Goal: Information Seeking & Learning: Learn about a topic

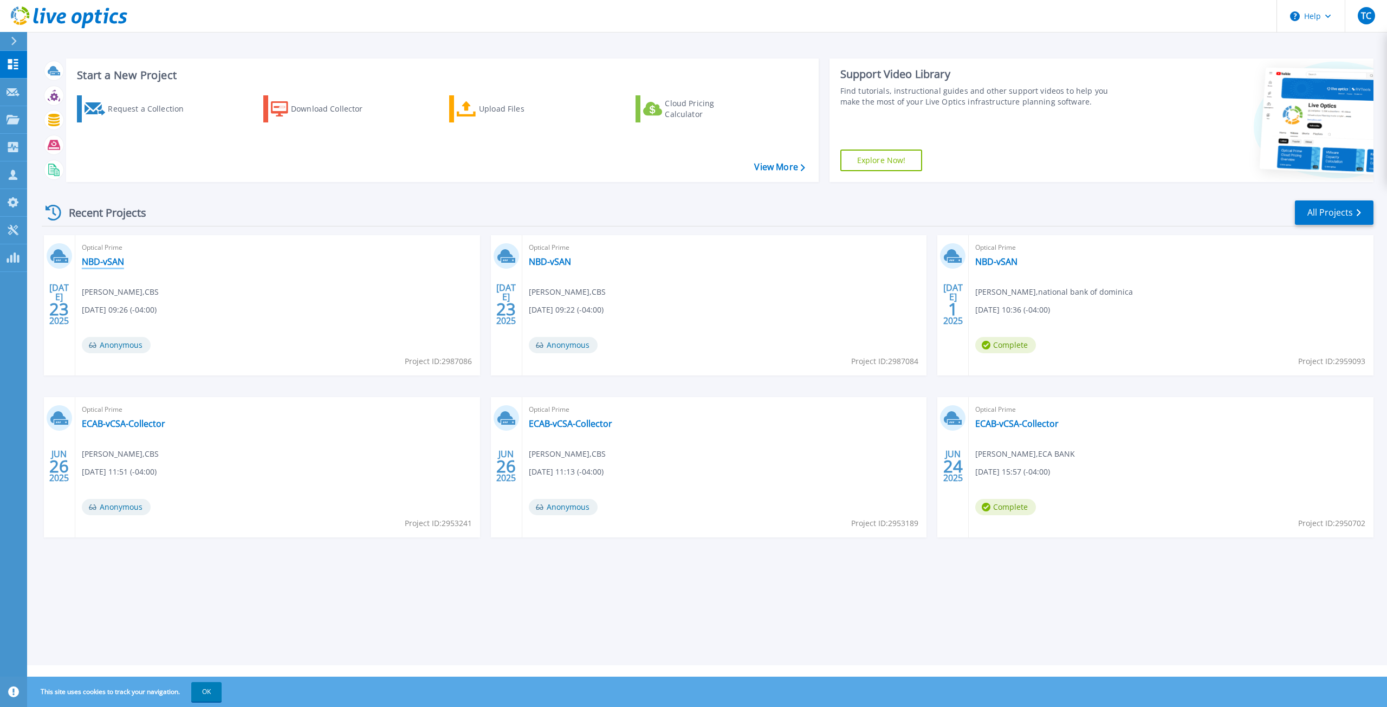
click at [99, 257] on link "NBD-vSAN" at bounding box center [103, 261] width 42 height 11
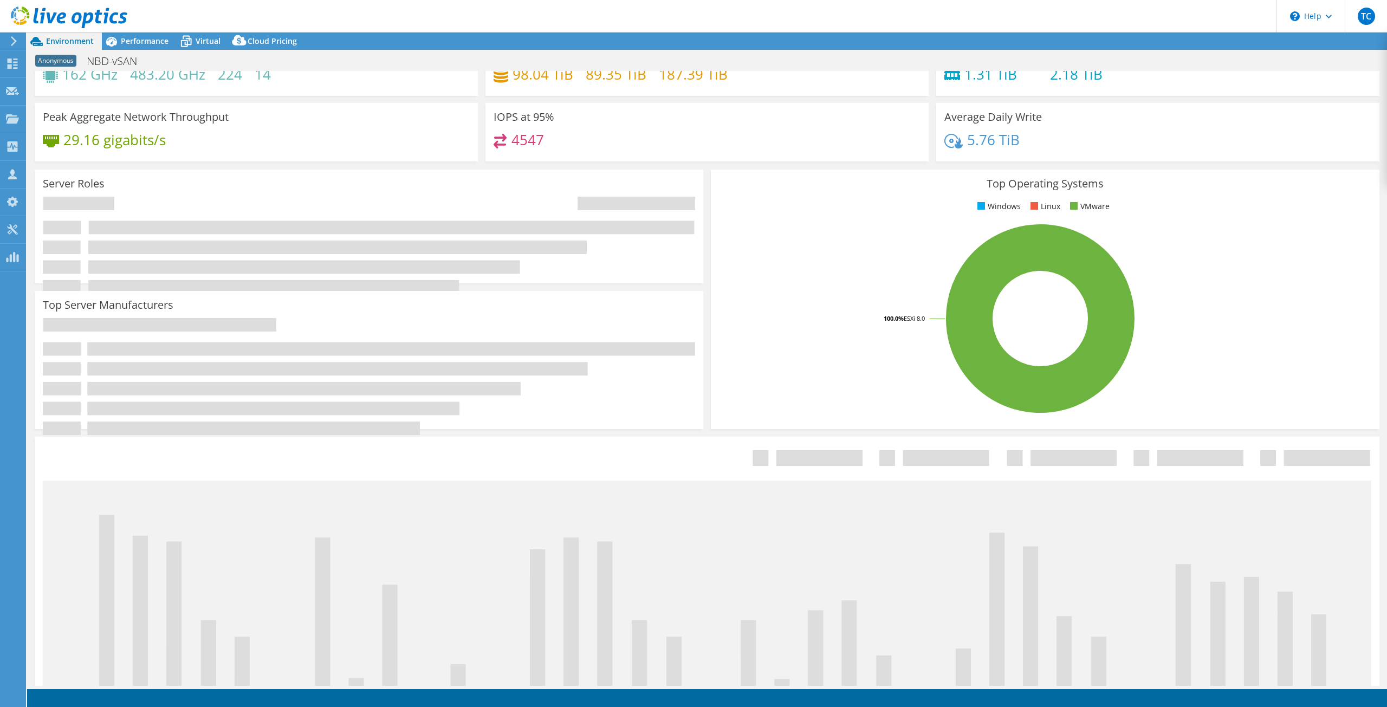
select select "USD"
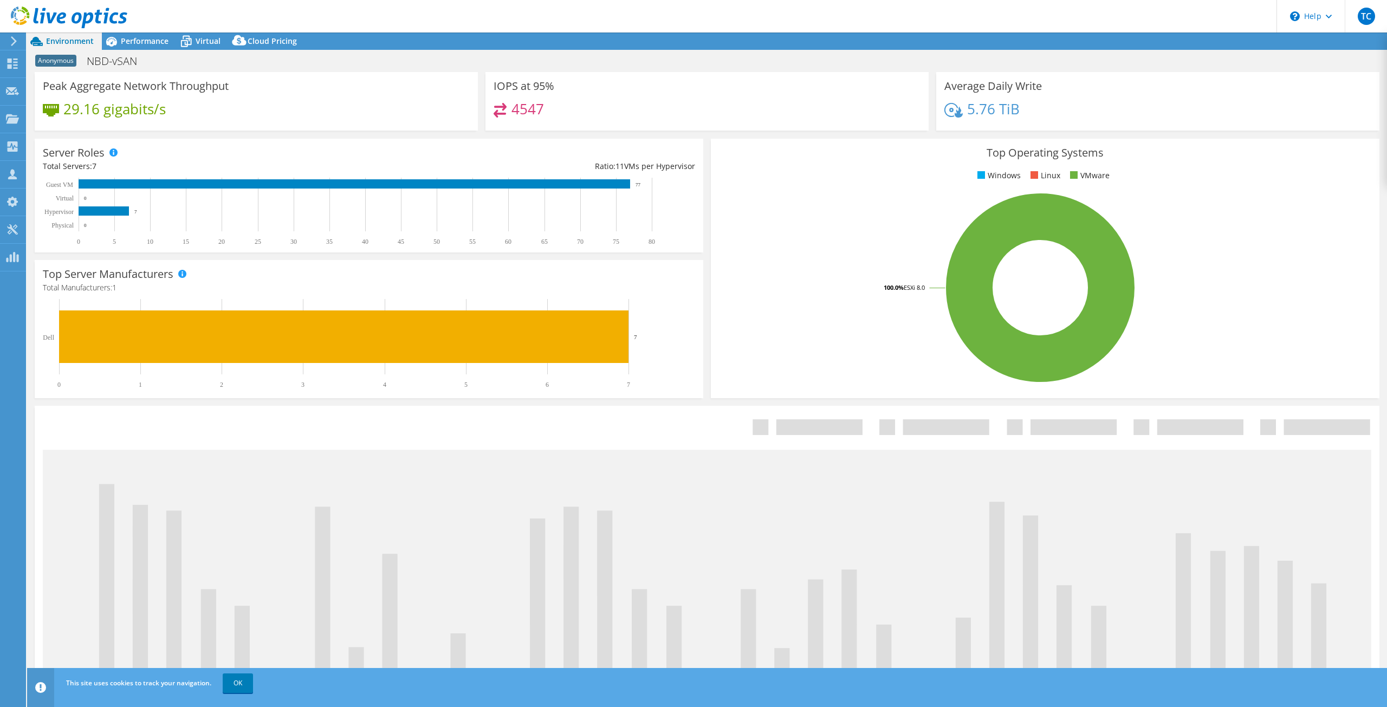
scroll to position [16, 0]
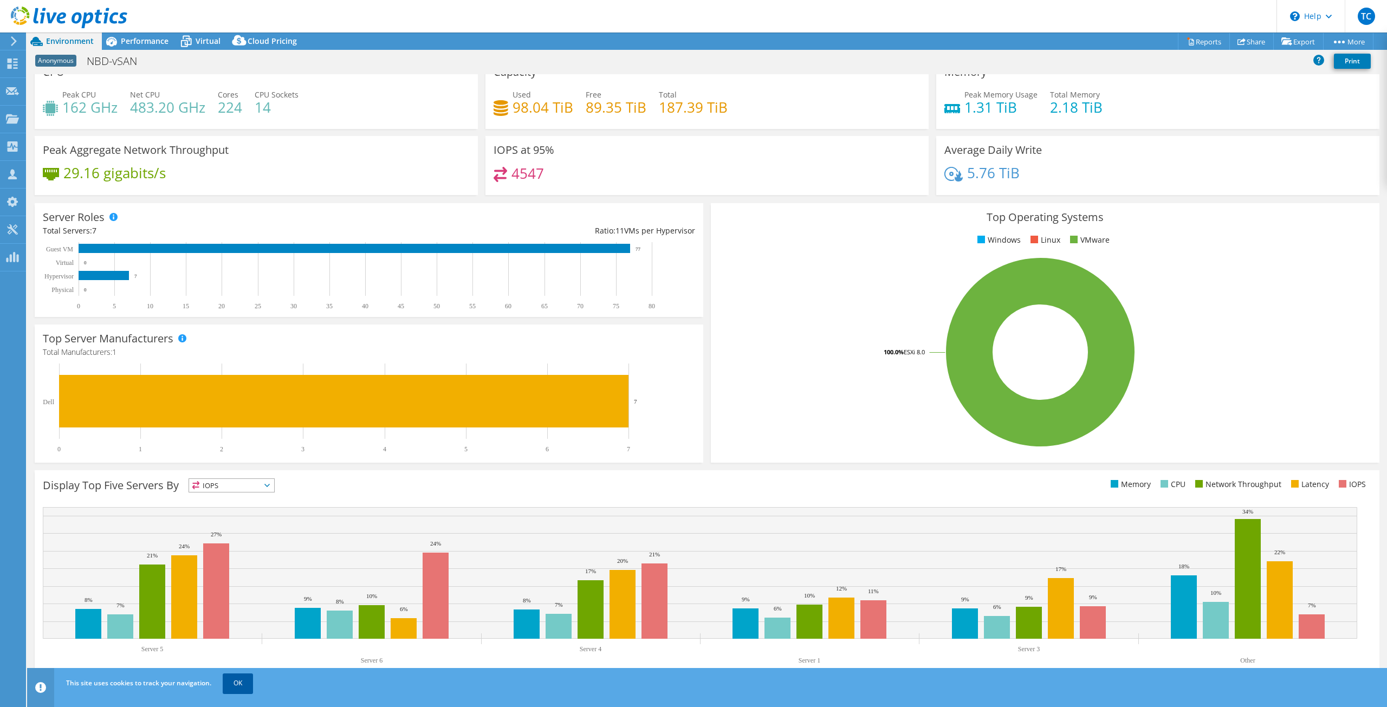
click at [242, 682] on link "OK" at bounding box center [238, 683] width 30 height 20
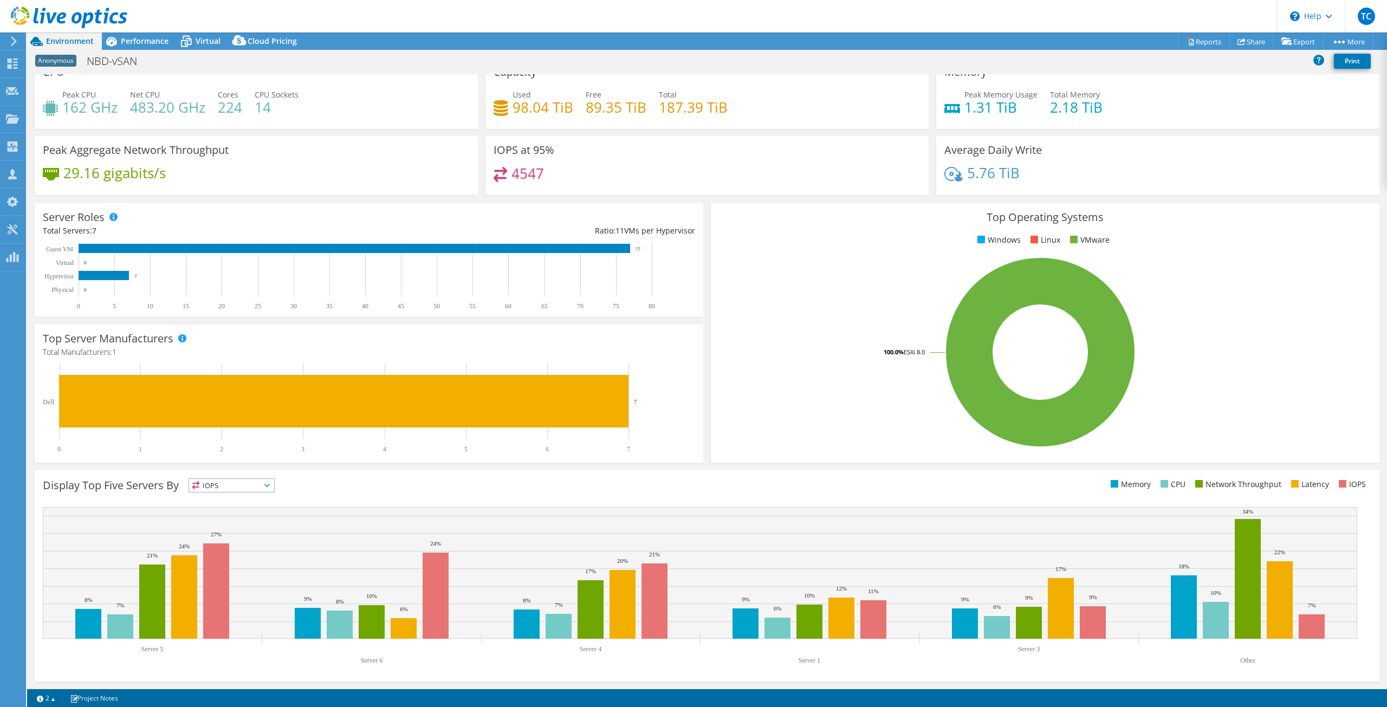
scroll to position [0, 0]
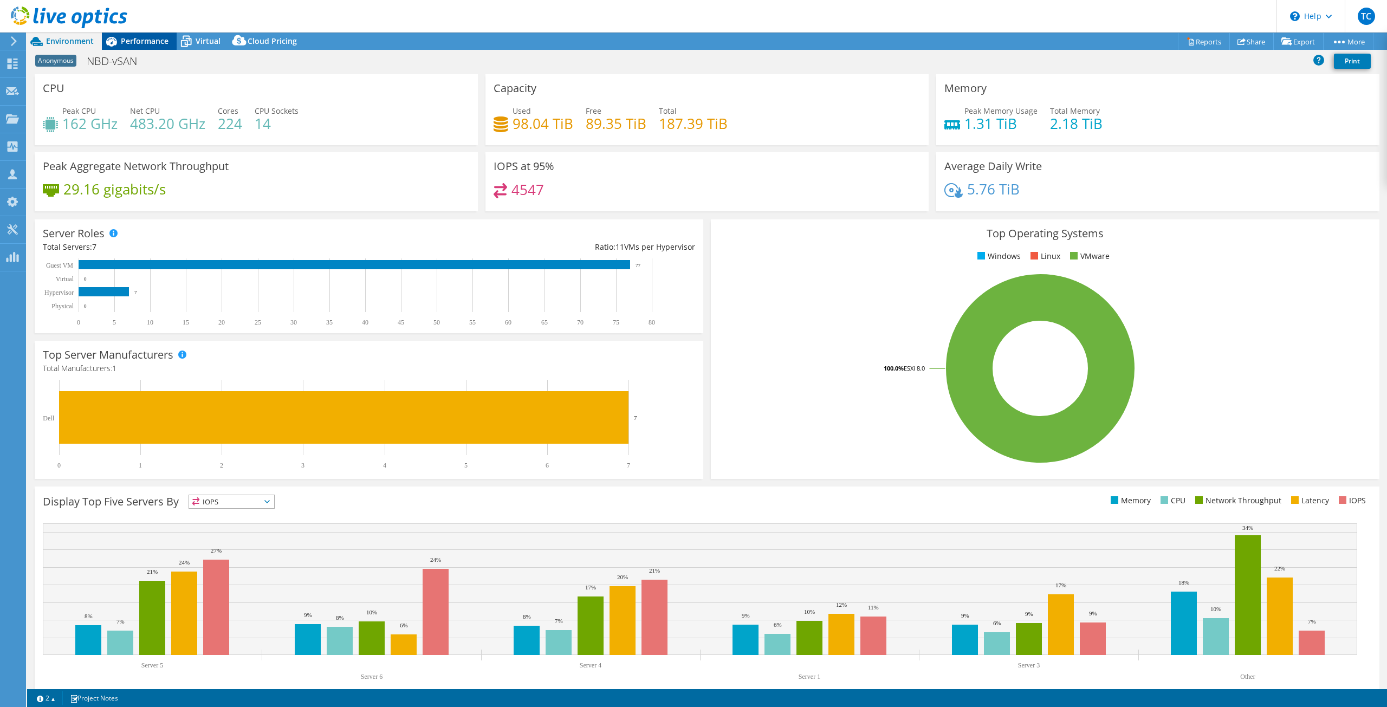
click at [135, 39] on span "Performance" at bounding box center [145, 41] width 48 height 10
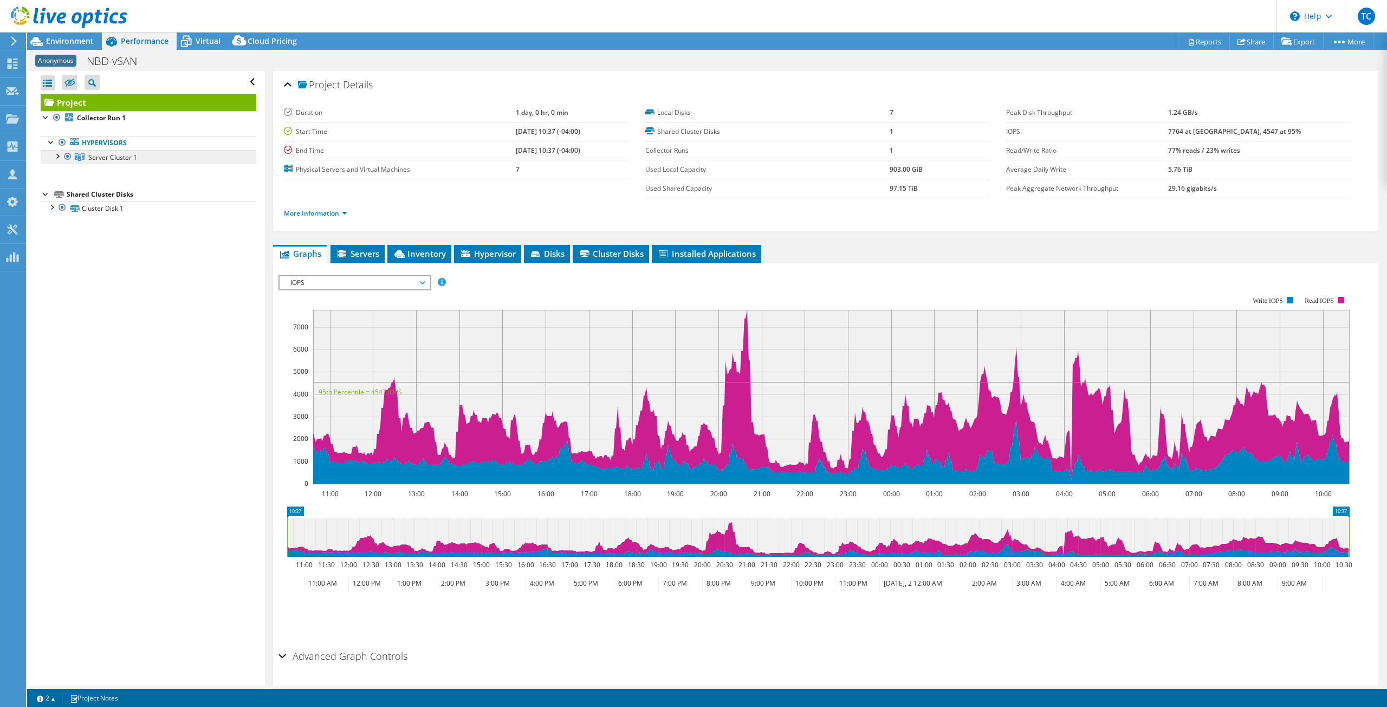
click at [109, 155] on span "Server Cluster 1" at bounding box center [112, 157] width 49 height 9
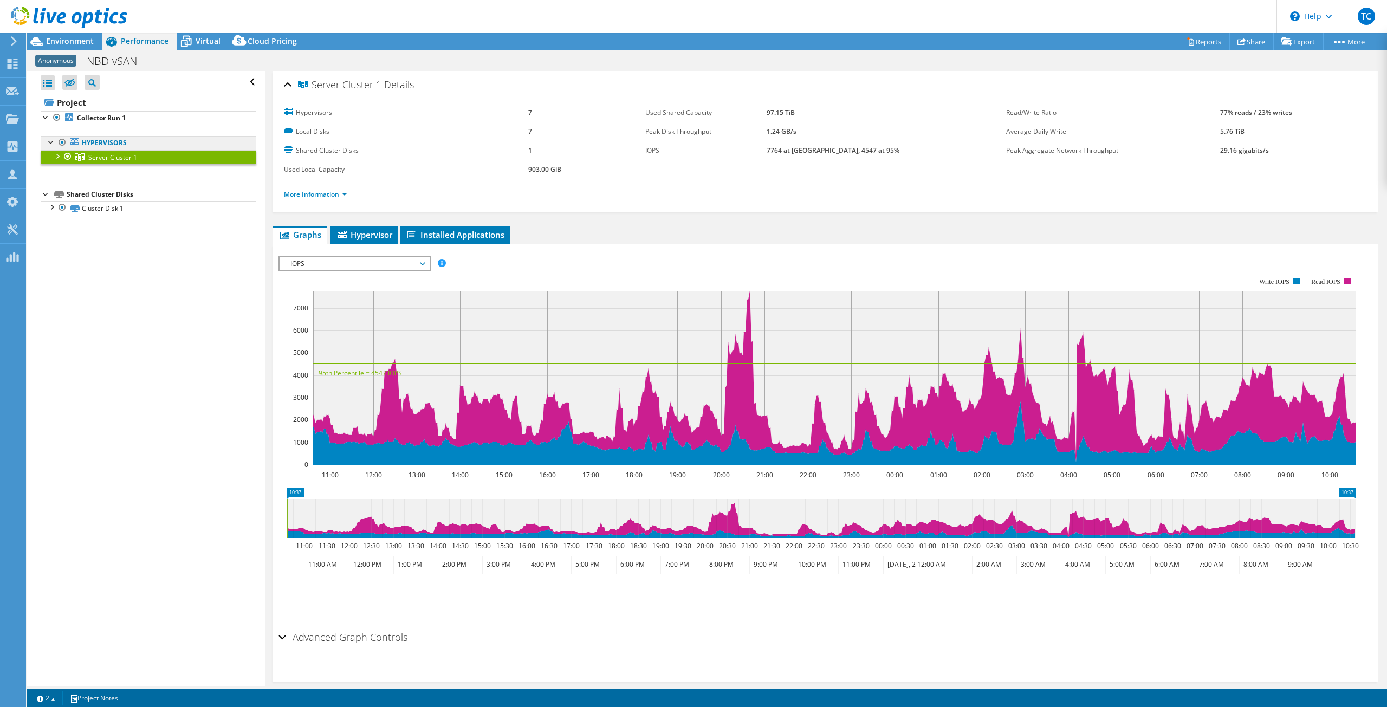
click at [96, 143] on link "Hypervisors" at bounding box center [149, 143] width 216 height 14
click at [47, 139] on div at bounding box center [51, 141] width 11 height 11
click at [87, 146] on link "Hypervisors" at bounding box center [149, 143] width 216 height 14
click at [50, 141] on div at bounding box center [51, 141] width 11 height 11
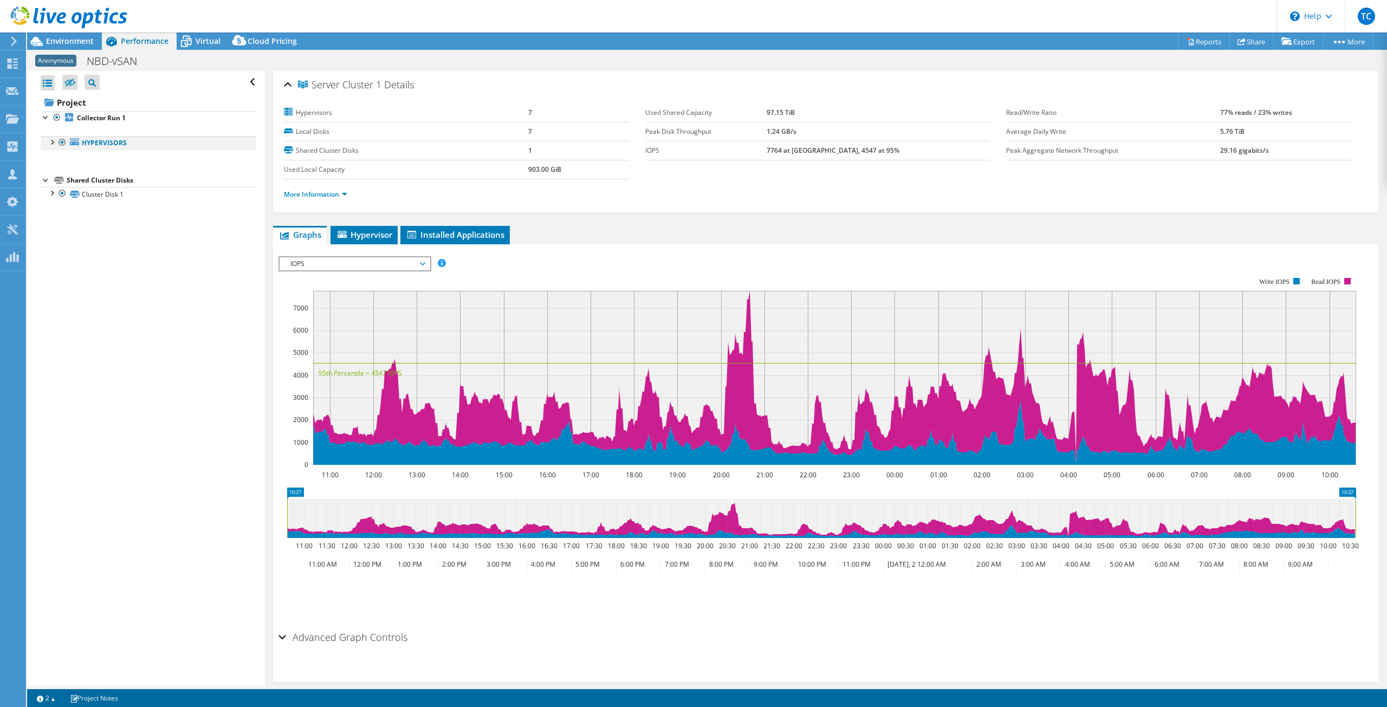
click at [50, 141] on div at bounding box center [51, 141] width 11 height 11
click at [47, 116] on div at bounding box center [46, 116] width 11 height 11
click at [85, 143] on link "Hypervisors" at bounding box center [149, 143] width 216 height 14
click at [57, 158] on div at bounding box center [56, 155] width 11 height 11
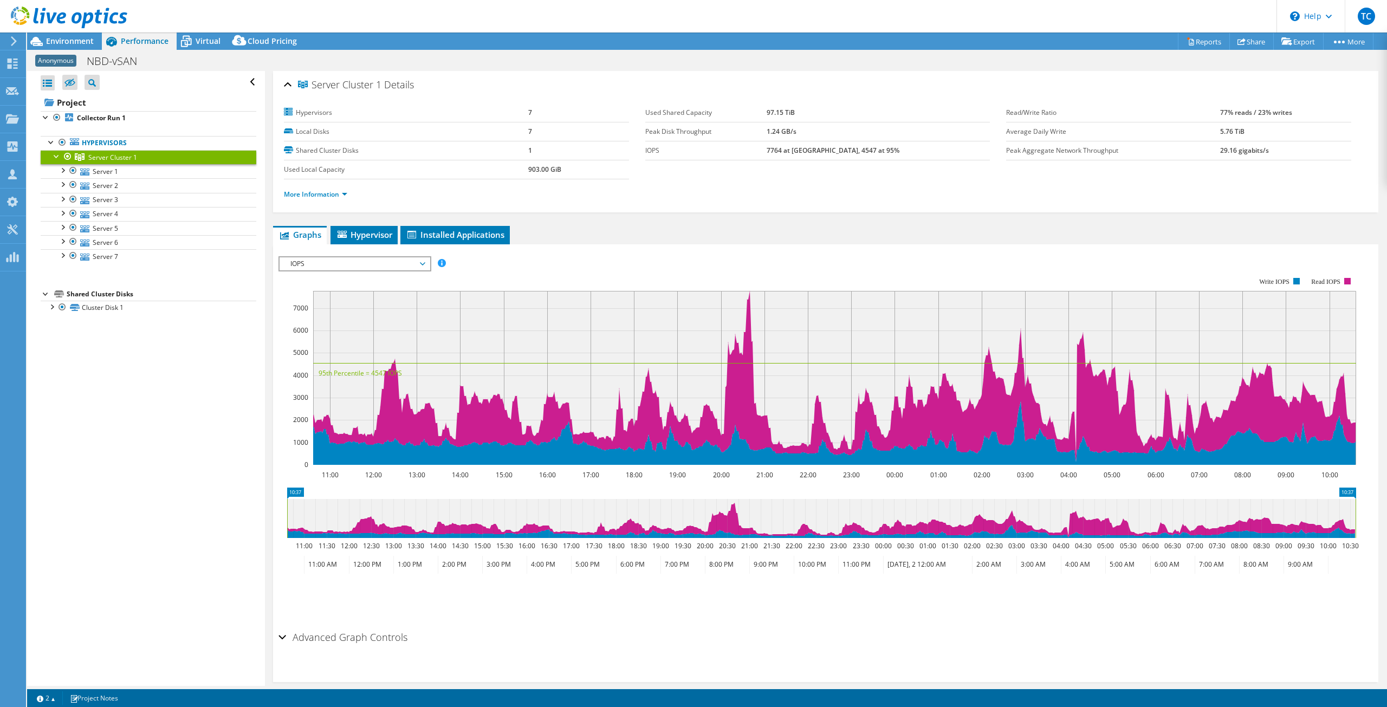
click at [198, 51] on div "Anonymous NBD-vSAN Print" at bounding box center [707, 61] width 1360 height 20
click at [197, 42] on span "Virtual" at bounding box center [208, 41] width 25 height 10
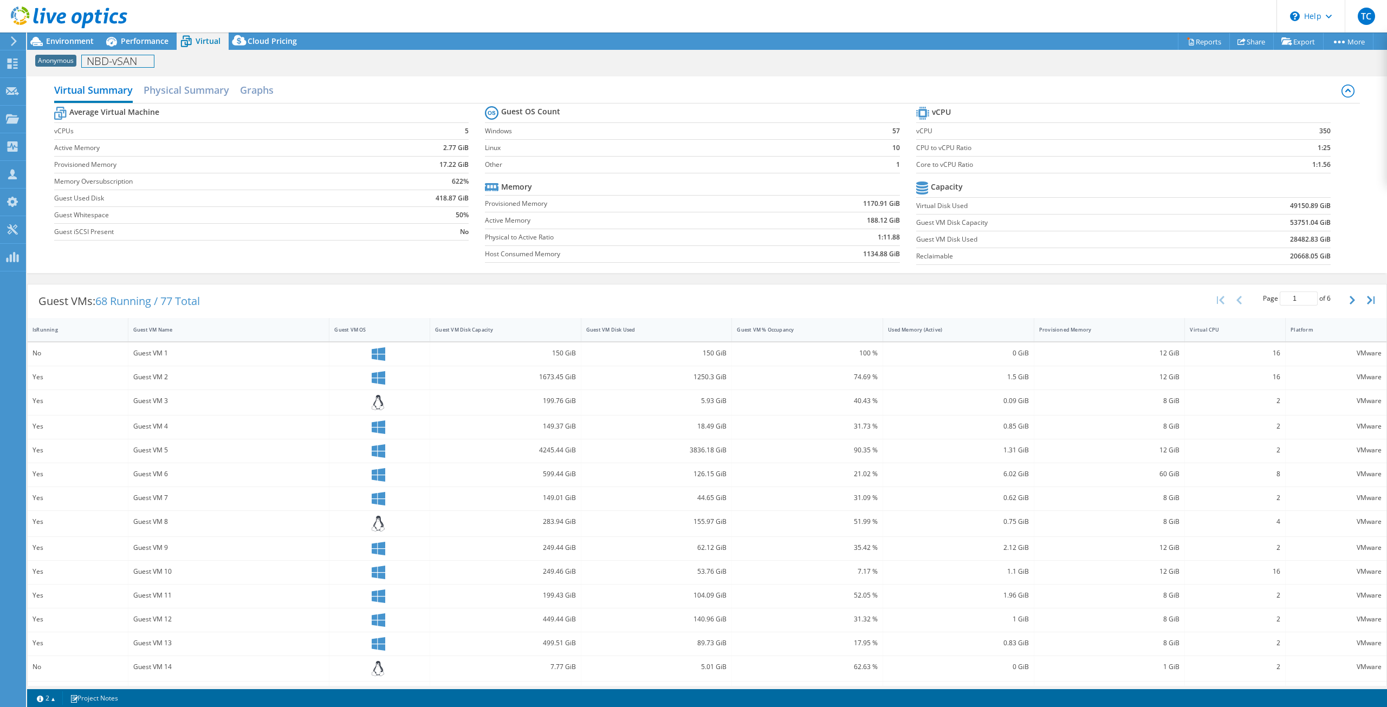
click at [114, 67] on h1 "NBD-vSAN" at bounding box center [118, 61] width 72 height 12
click at [173, 92] on h2 "Physical Summary" at bounding box center [187, 91] width 86 height 24
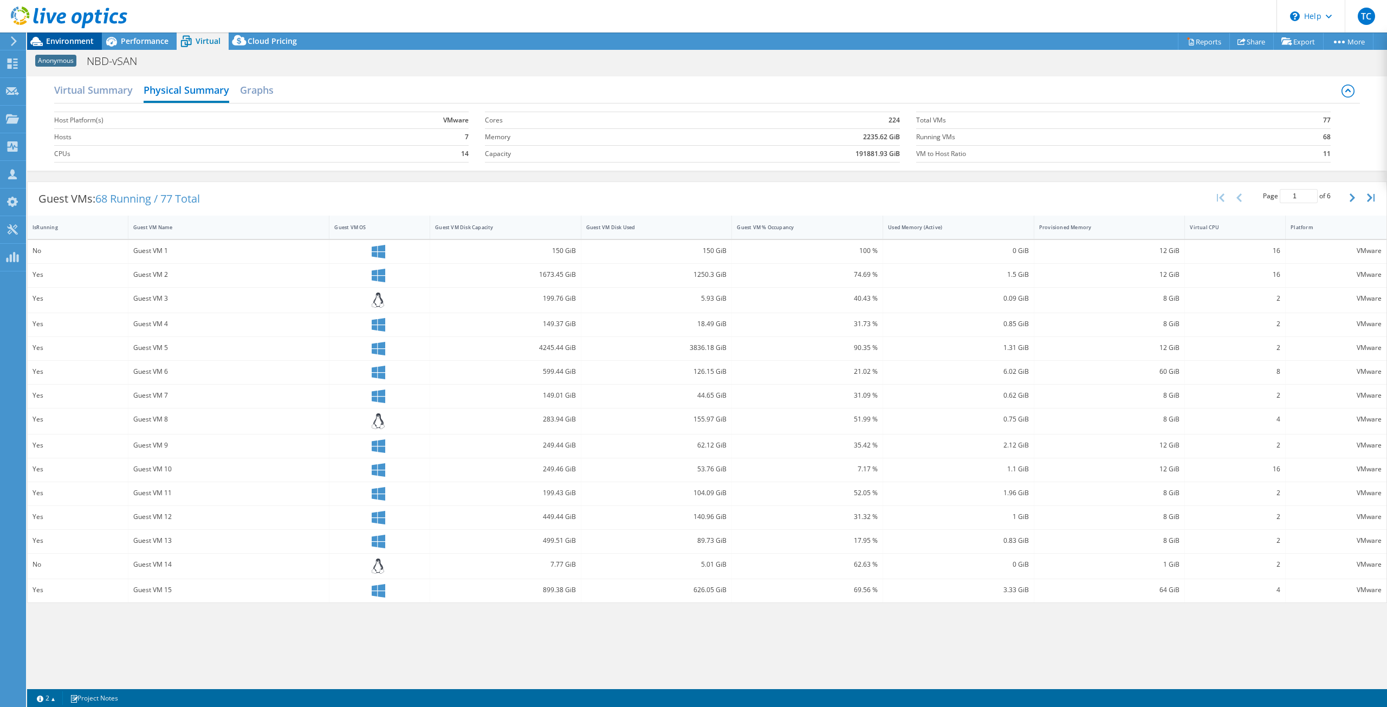
click at [85, 41] on span "Environment" at bounding box center [70, 41] width 48 height 10
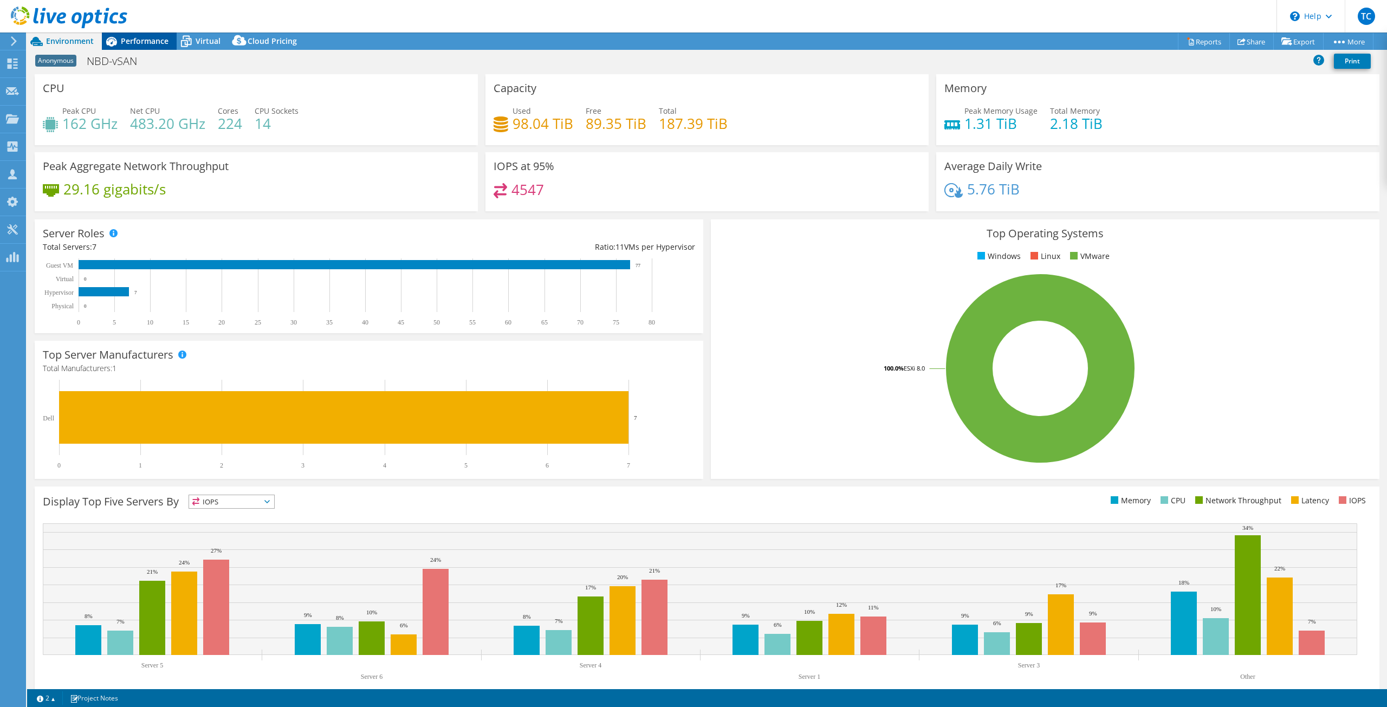
click at [153, 40] on span "Performance" at bounding box center [145, 41] width 48 height 10
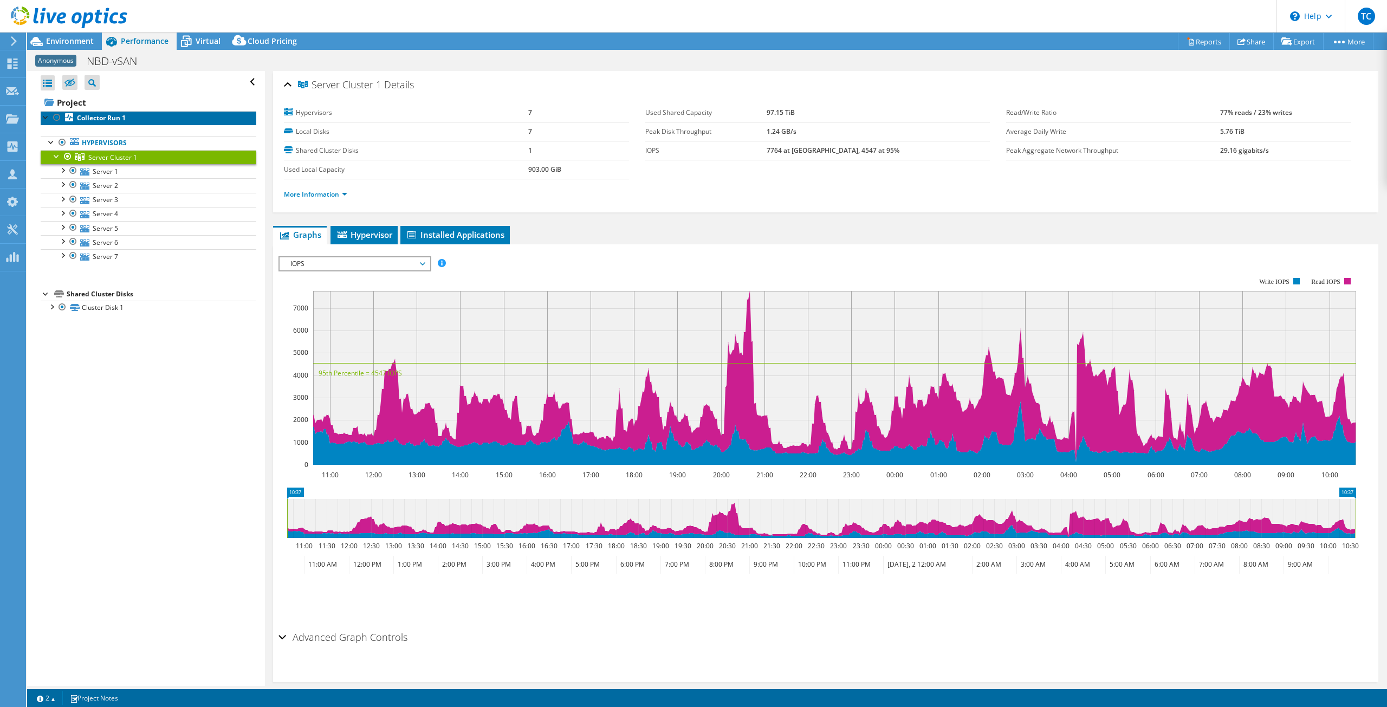
click at [75, 111] on link "Collector Run 1" at bounding box center [149, 118] width 216 height 14
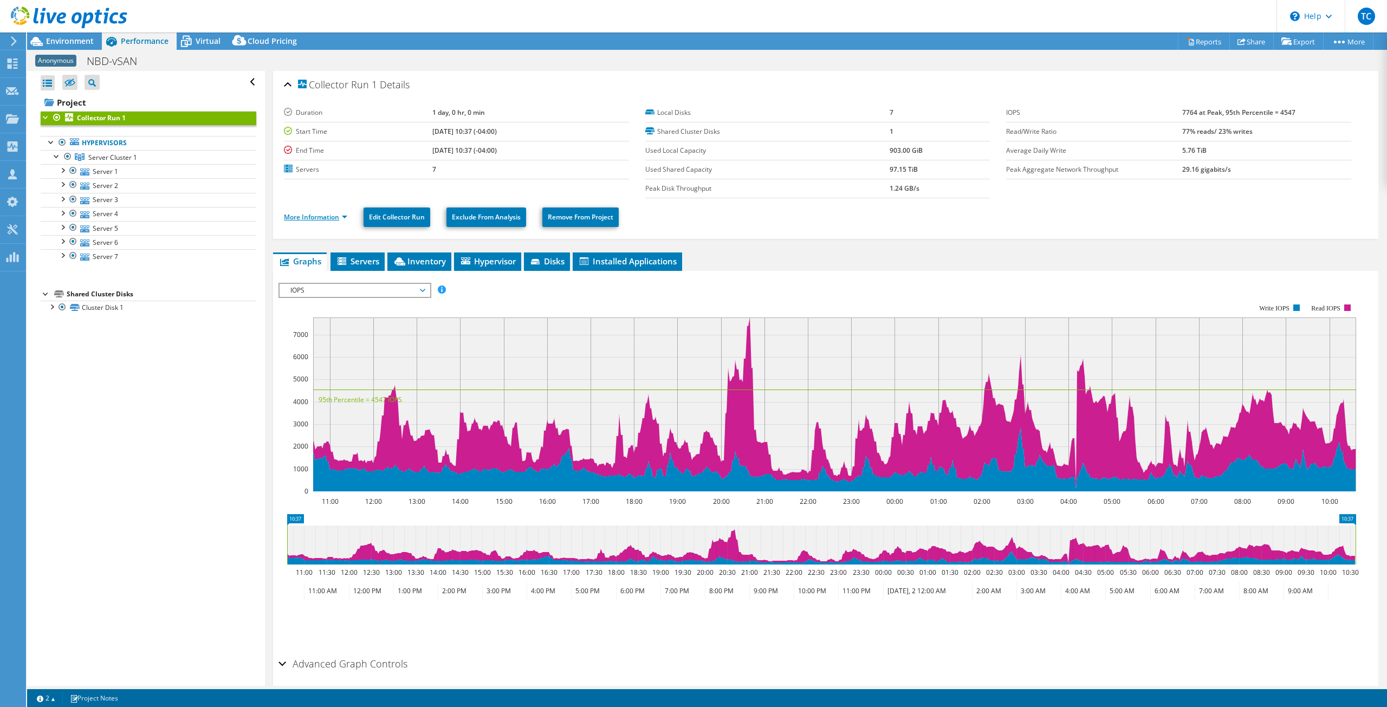
click at [332, 216] on link "More Information" at bounding box center [315, 216] width 63 height 9
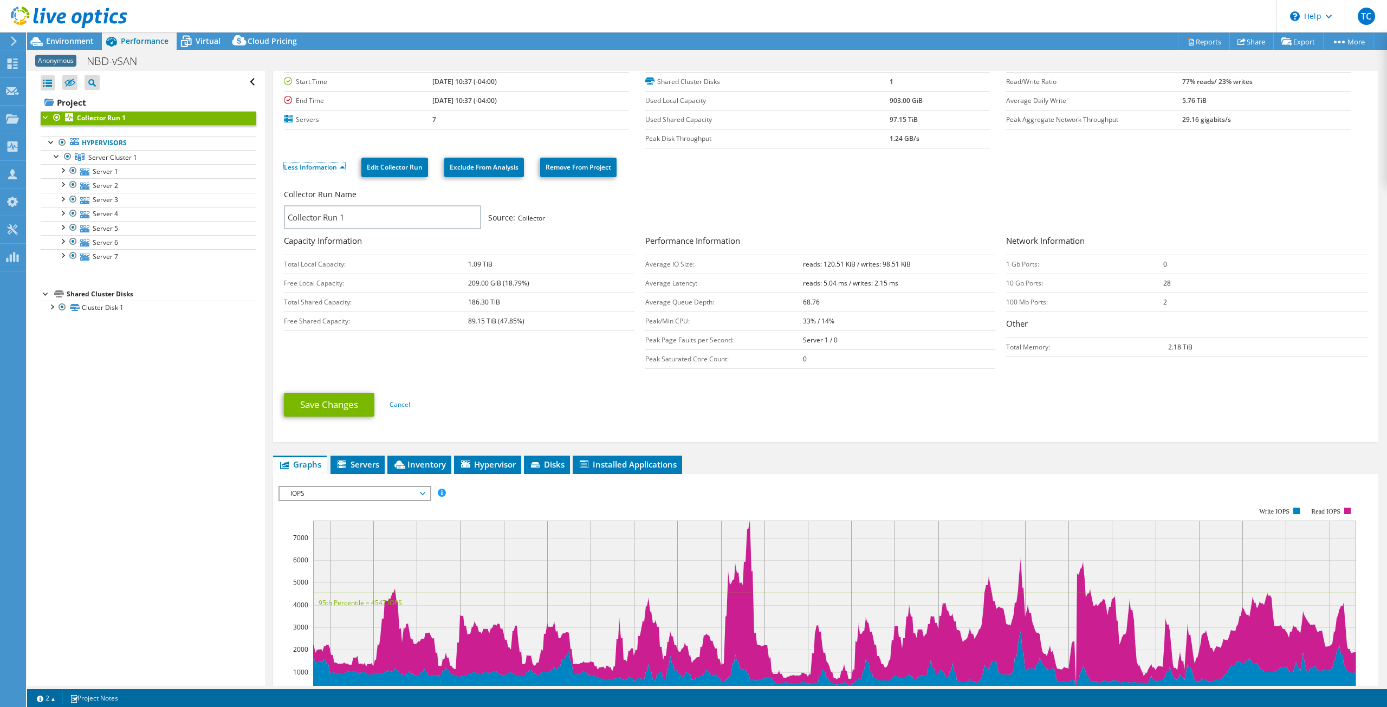
scroll to position [55, 0]
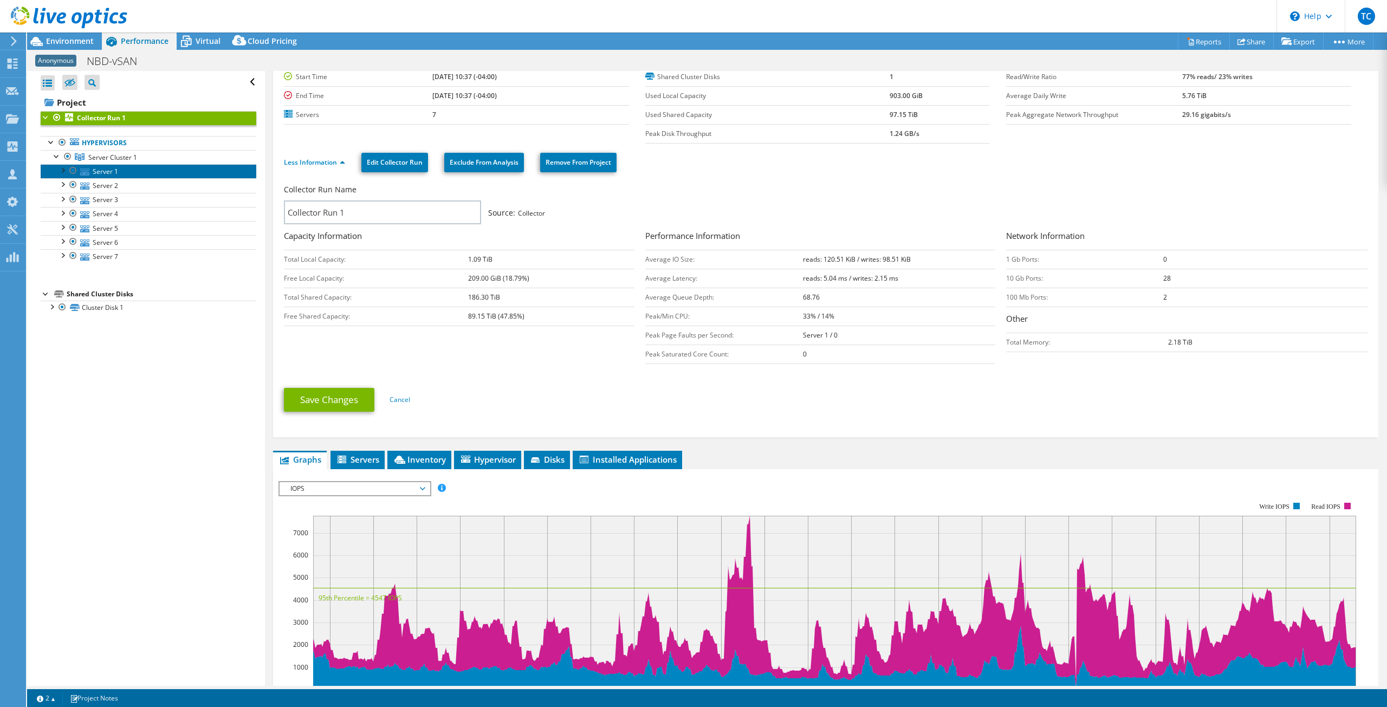
click at [118, 167] on link "Server 1" at bounding box center [149, 171] width 216 height 14
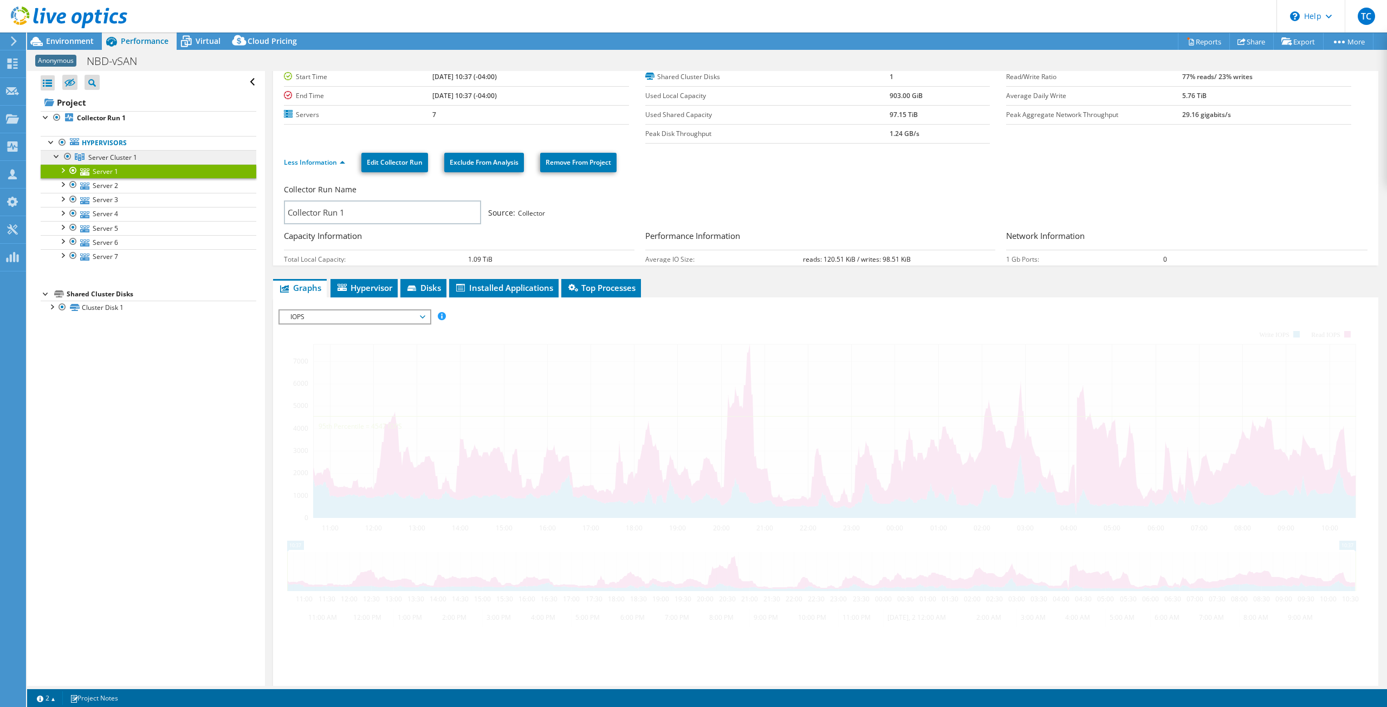
click at [120, 159] on span "Server Cluster 1" at bounding box center [112, 157] width 49 height 9
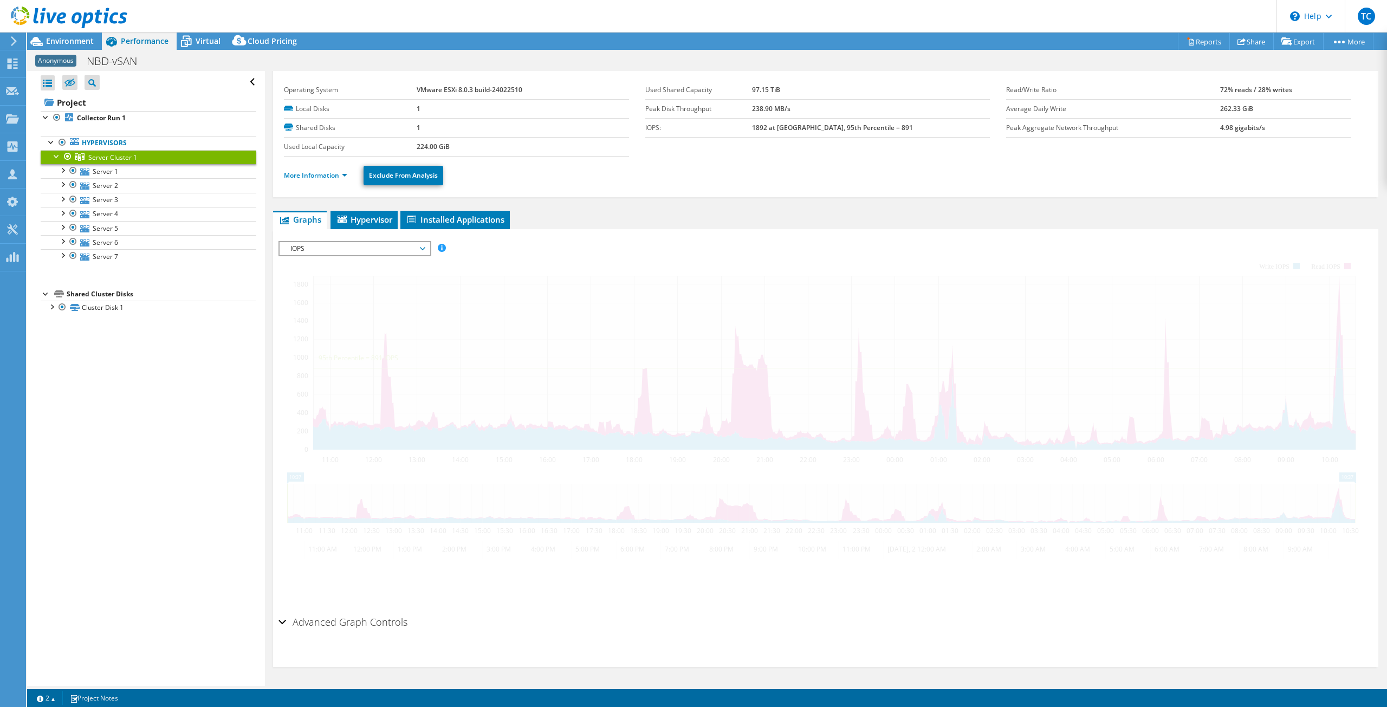
scroll to position [0, 0]
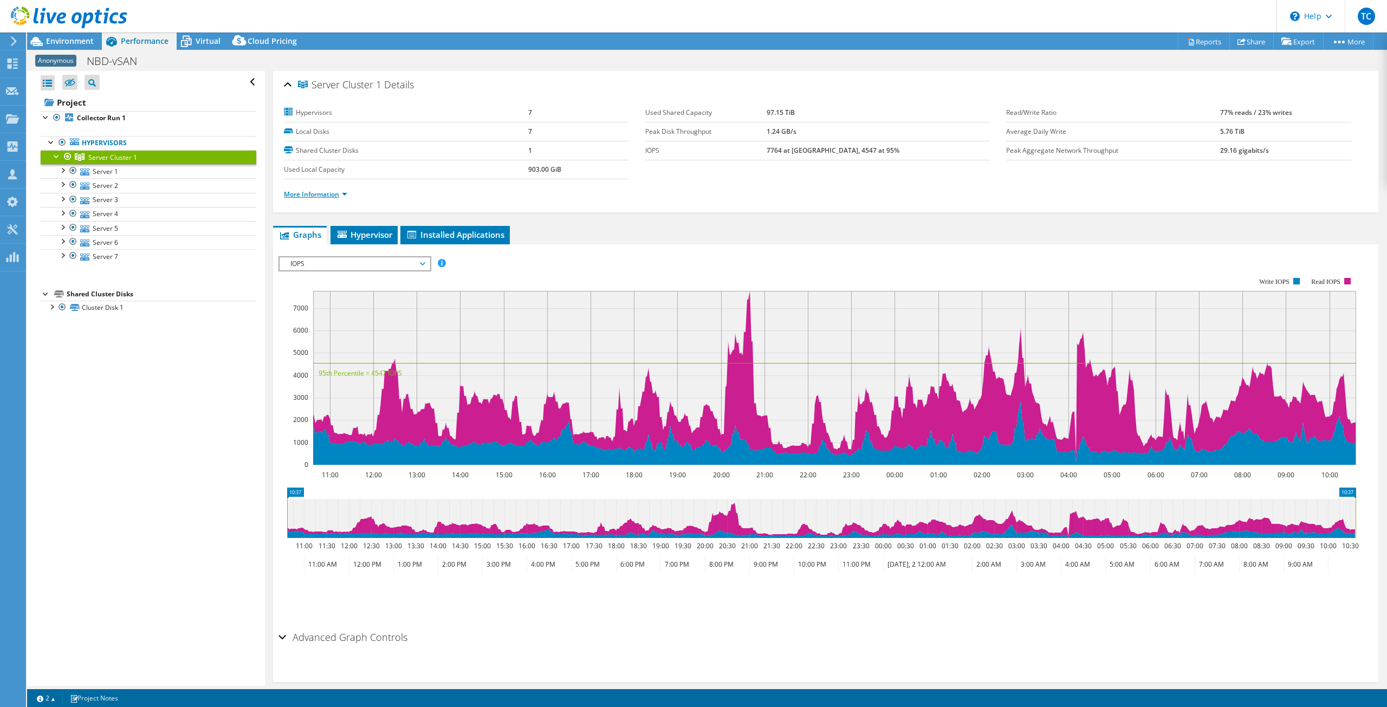
click at [328, 196] on link "More Information" at bounding box center [315, 194] width 63 height 9
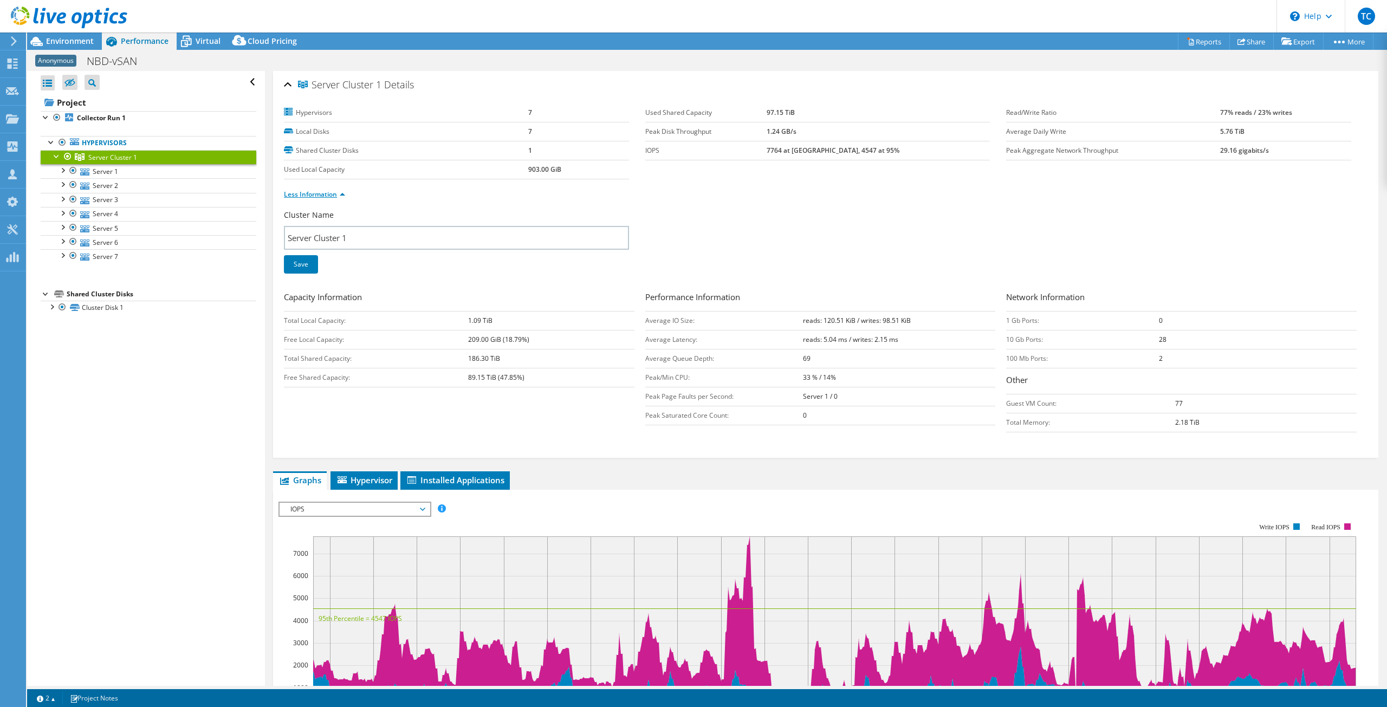
click at [345, 195] on link "Less Information" at bounding box center [314, 194] width 61 height 9
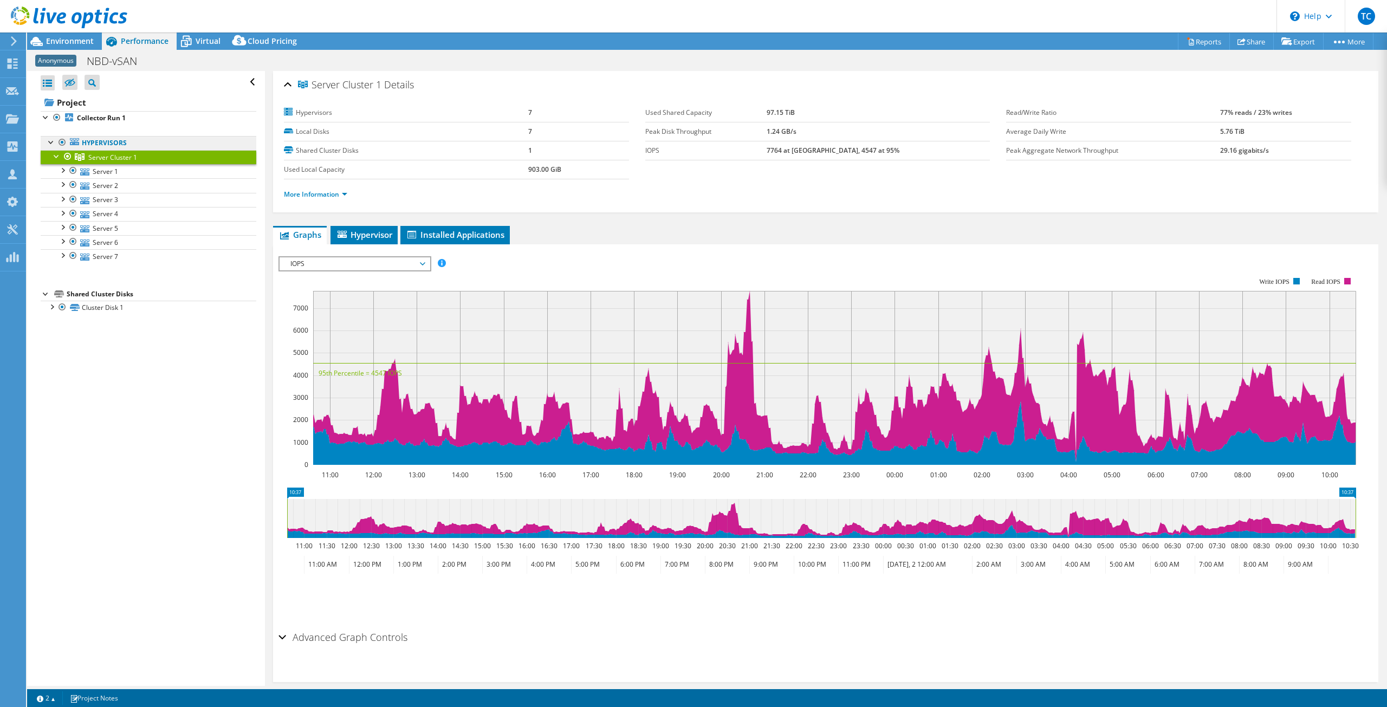
click at [88, 141] on link "Hypervisors" at bounding box center [149, 143] width 216 height 14
click at [50, 137] on div at bounding box center [51, 141] width 11 height 11
click at [72, 145] on icon at bounding box center [74, 141] width 9 height 7
click at [54, 144] on div at bounding box center [51, 141] width 11 height 11
click at [373, 236] on span "Hypervisor" at bounding box center [364, 234] width 56 height 11
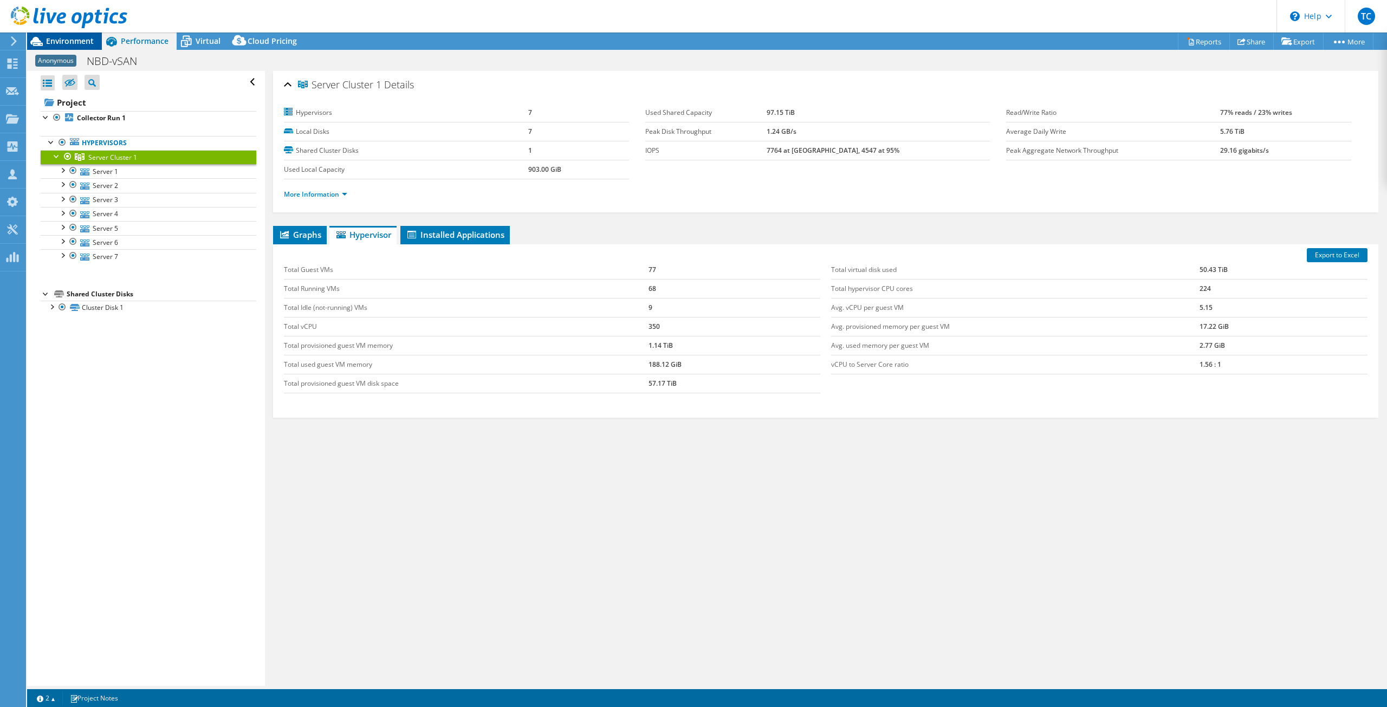
click at [63, 42] on span "Environment" at bounding box center [70, 41] width 48 height 10
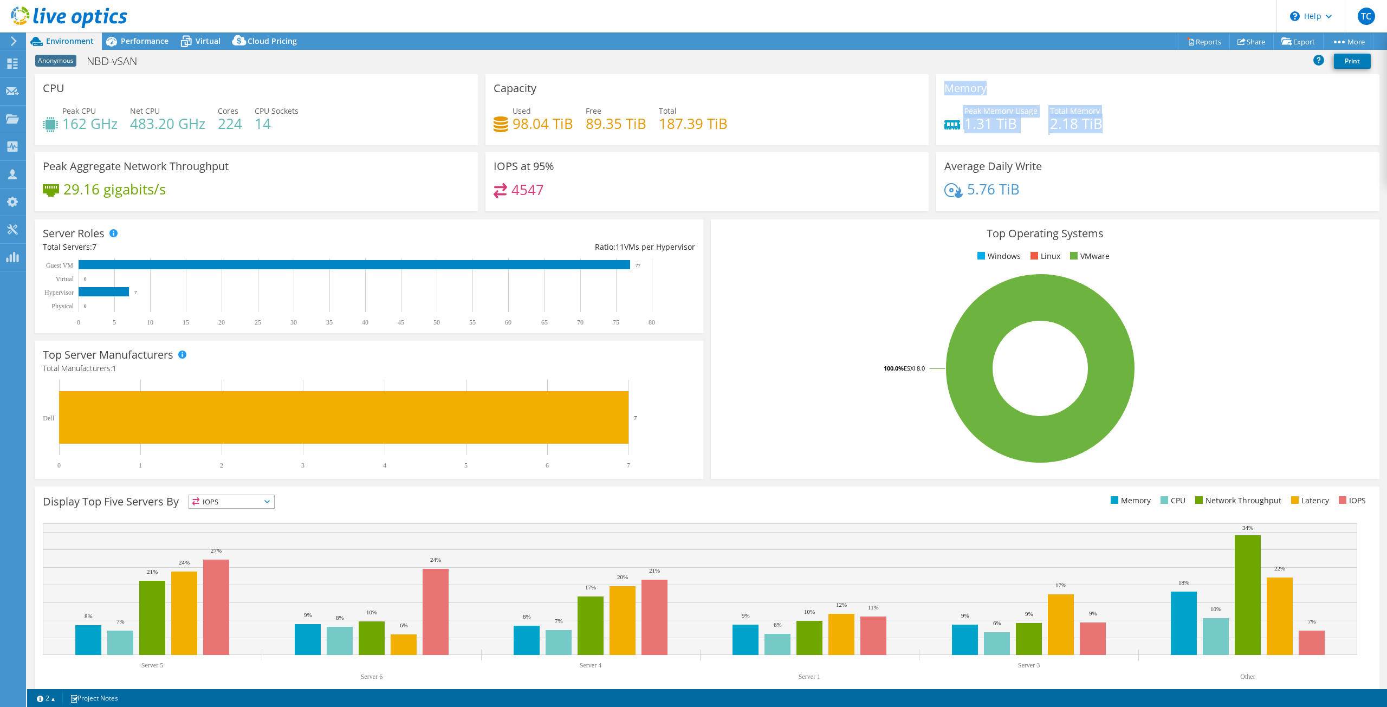
drag, startPoint x: 942, startPoint y: 87, endPoint x: 1128, endPoint y: 145, distance: 194.7
click at [1128, 145] on div "Memory Peak Memory Usage 1.31 TiB Total Memory 2.18 TiB" at bounding box center [1157, 109] width 443 height 71
click at [1110, 144] on div "Memory Peak Memory Usage 1.31 TiB Total Memory 2.18 TiB" at bounding box center [1157, 109] width 443 height 71
drag, startPoint x: 938, startPoint y: 87, endPoint x: 1113, endPoint y: 129, distance: 180.0
click at [1113, 129] on div "Memory Peak Memory Usage 1.31 TiB Total Memory 2.18 TiB" at bounding box center [1157, 109] width 443 height 71
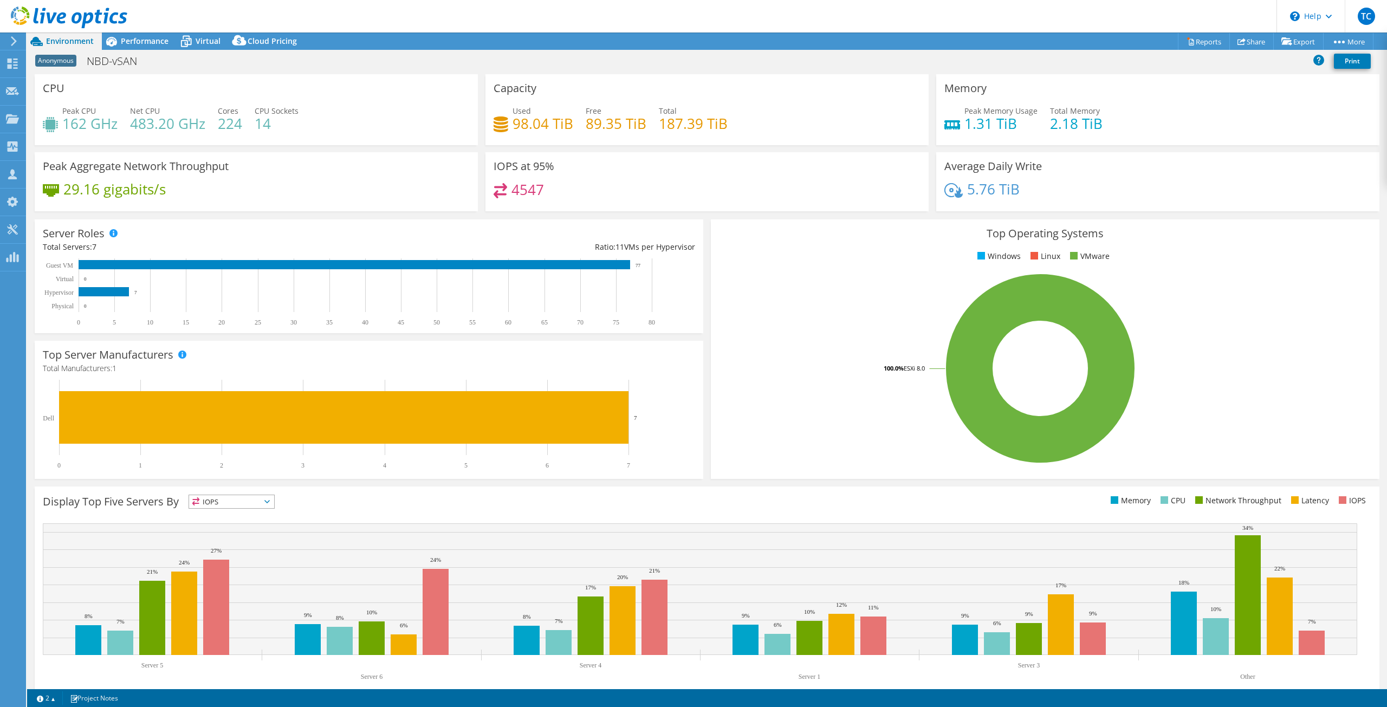
click at [1139, 138] on div "Peak Memory Usage 1.31 TiB Total Memory 2.18 TiB" at bounding box center [1157, 122] width 427 height 35
click at [147, 43] on span "Performance" at bounding box center [145, 41] width 48 height 10
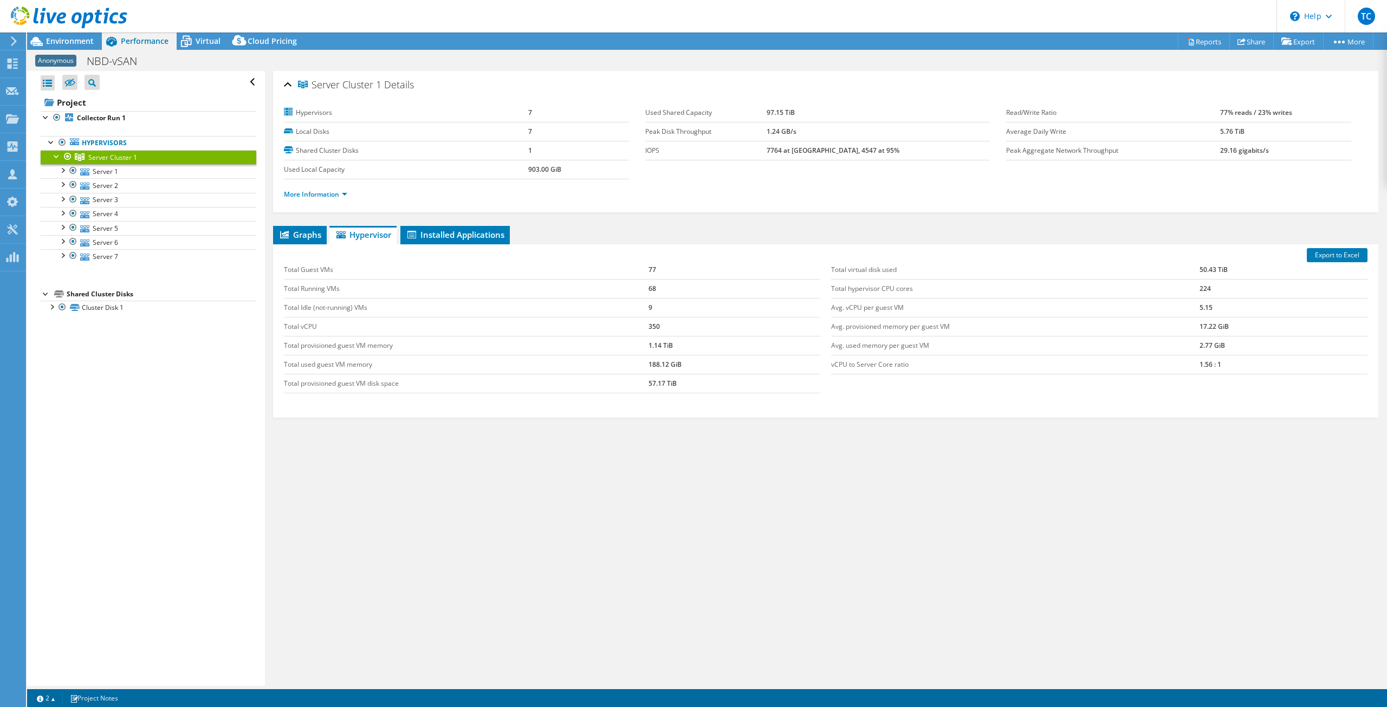
drag, startPoint x: 202, startPoint y: 36, endPoint x: 207, endPoint y: 55, distance: 19.6
click at [202, 36] on span "Virtual" at bounding box center [208, 41] width 25 height 10
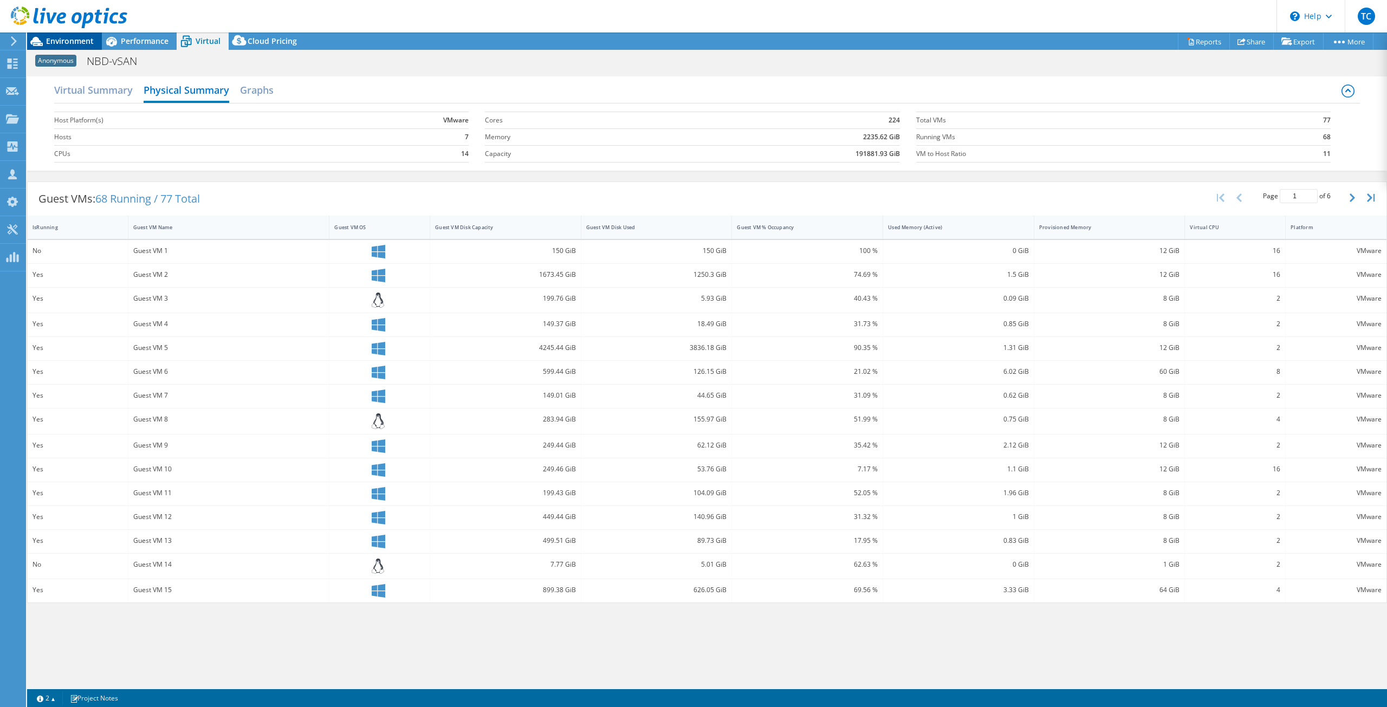
click at [80, 40] on span "Environment" at bounding box center [70, 41] width 48 height 10
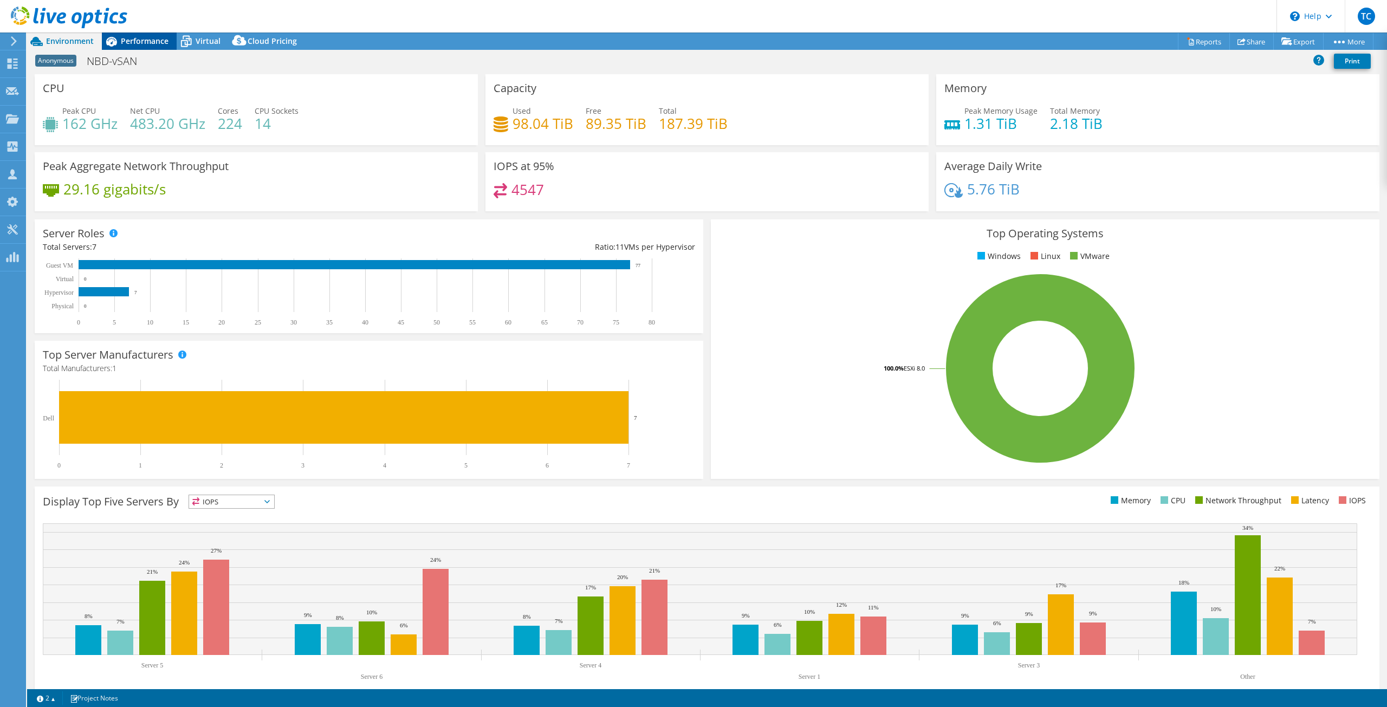
click at [137, 37] on span "Performance" at bounding box center [145, 41] width 48 height 10
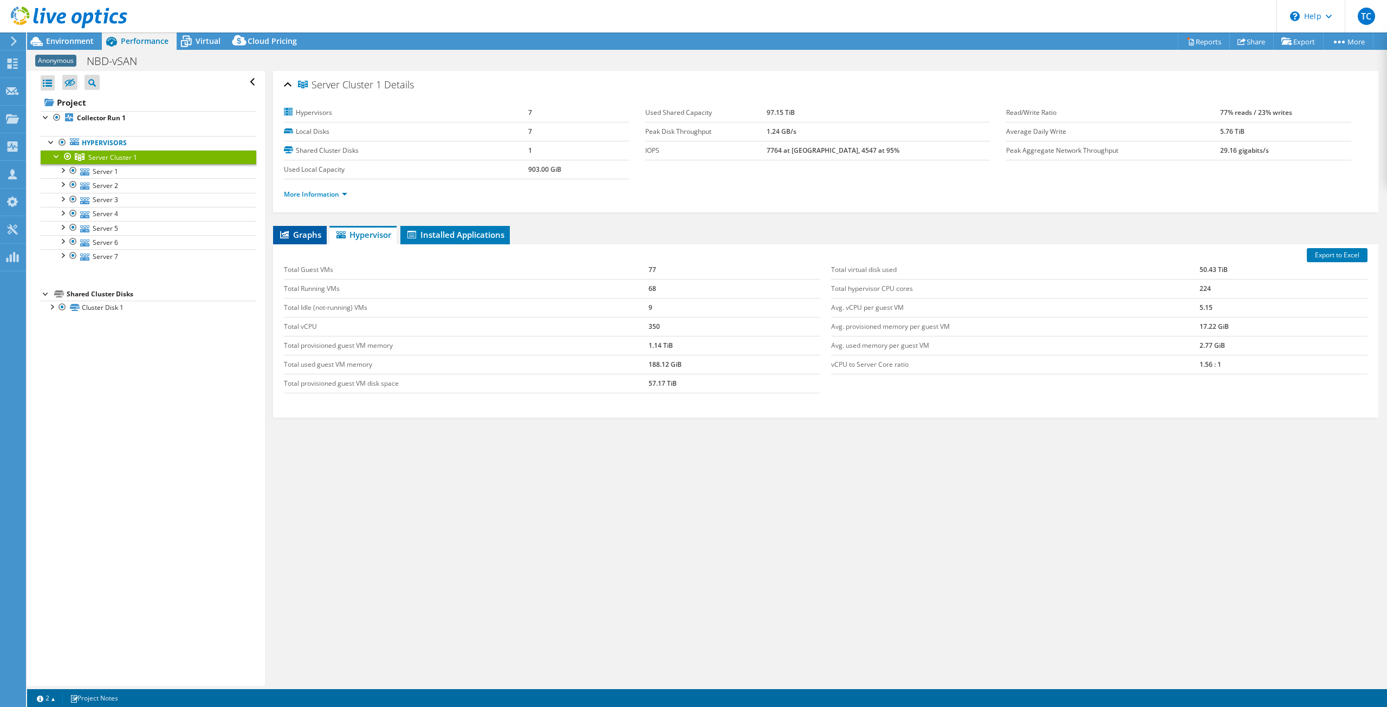
click at [298, 232] on span "Graphs" at bounding box center [299, 234] width 43 height 11
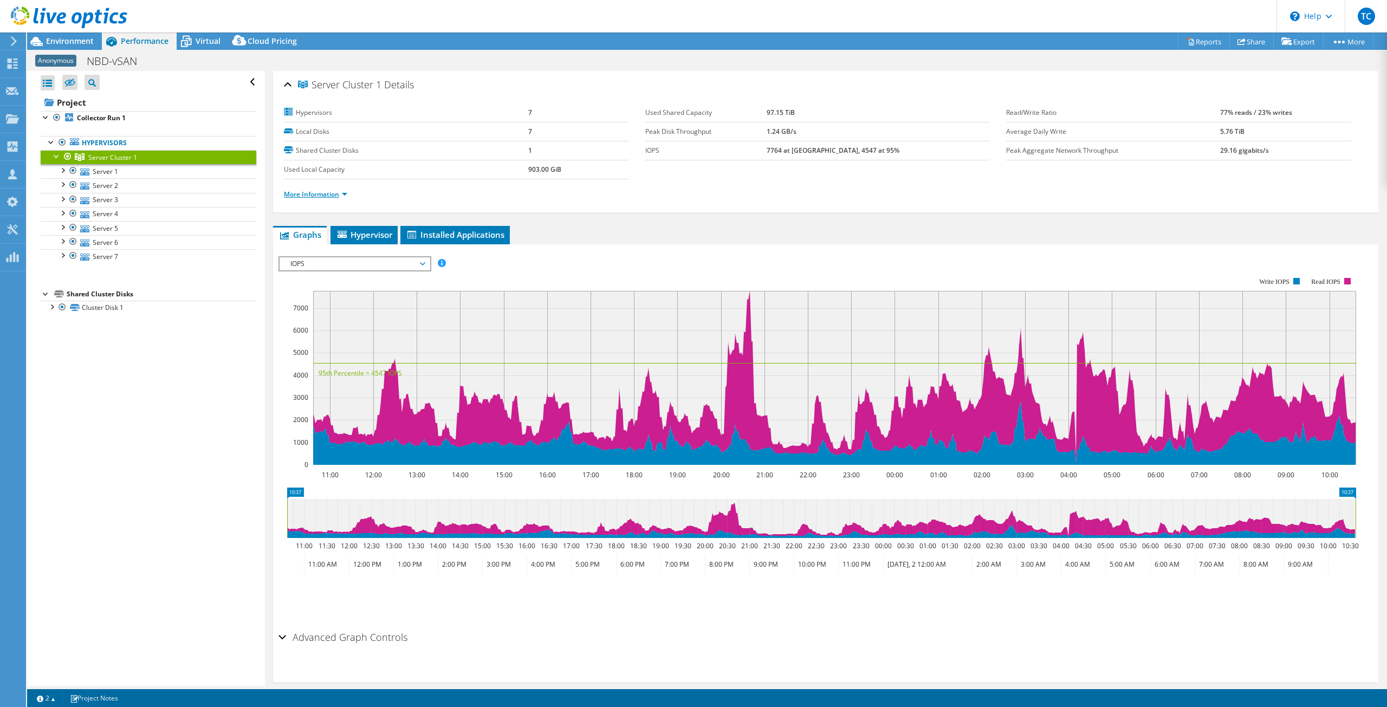
click at [322, 194] on link "More Information" at bounding box center [315, 194] width 63 height 9
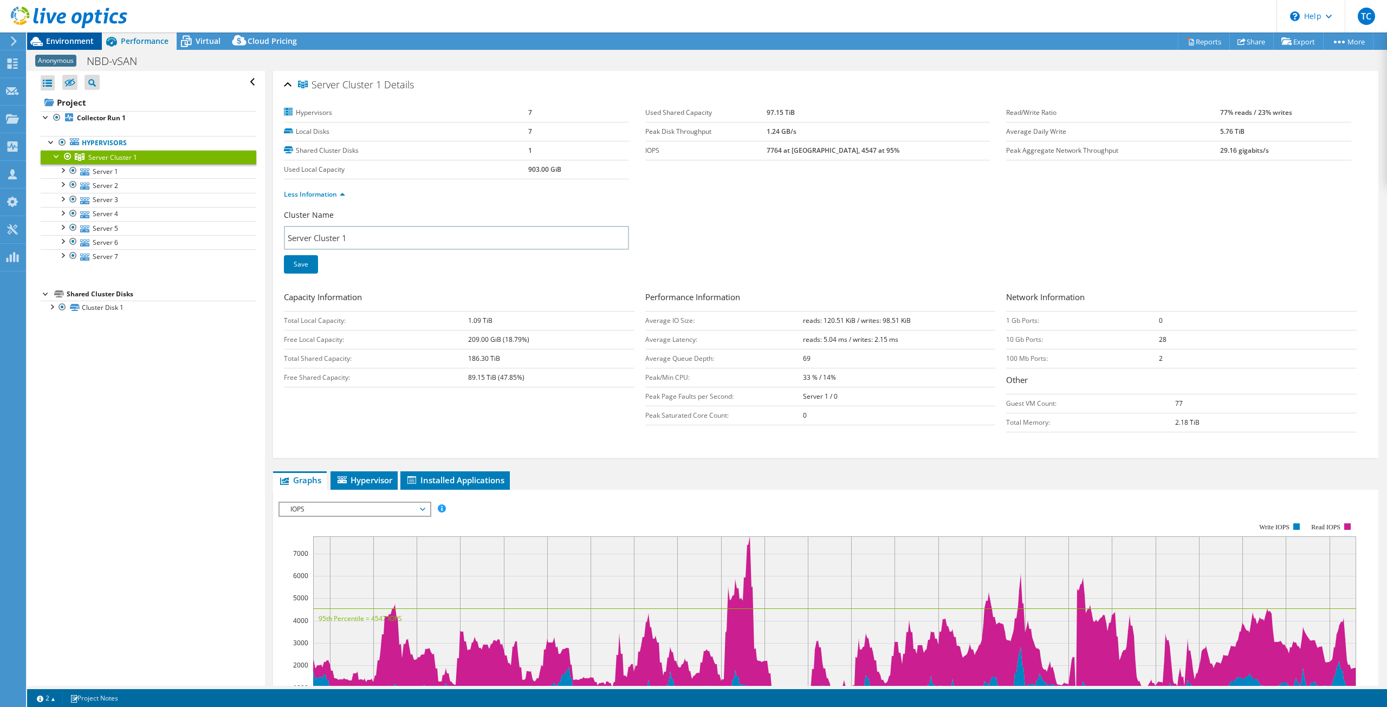
click at [77, 44] on span "Environment" at bounding box center [70, 41] width 48 height 10
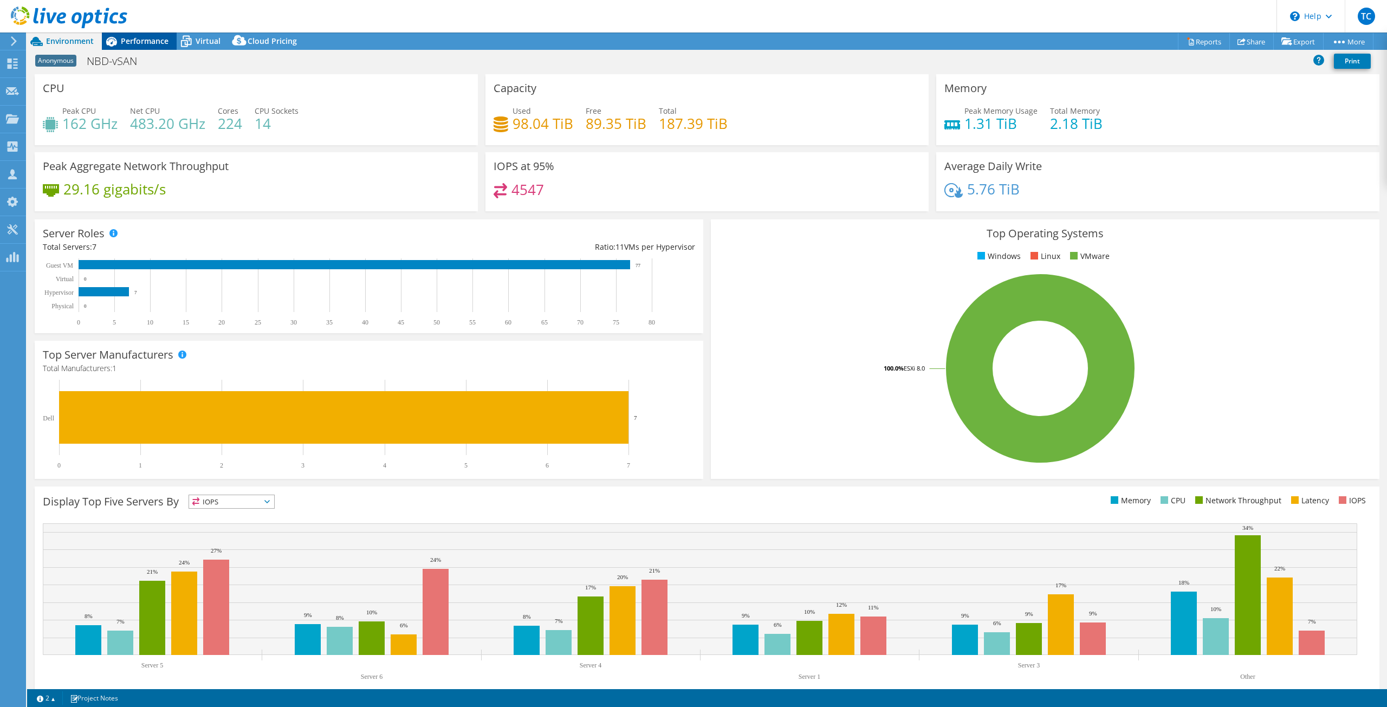
click at [121, 41] on span "Performance" at bounding box center [145, 41] width 48 height 10
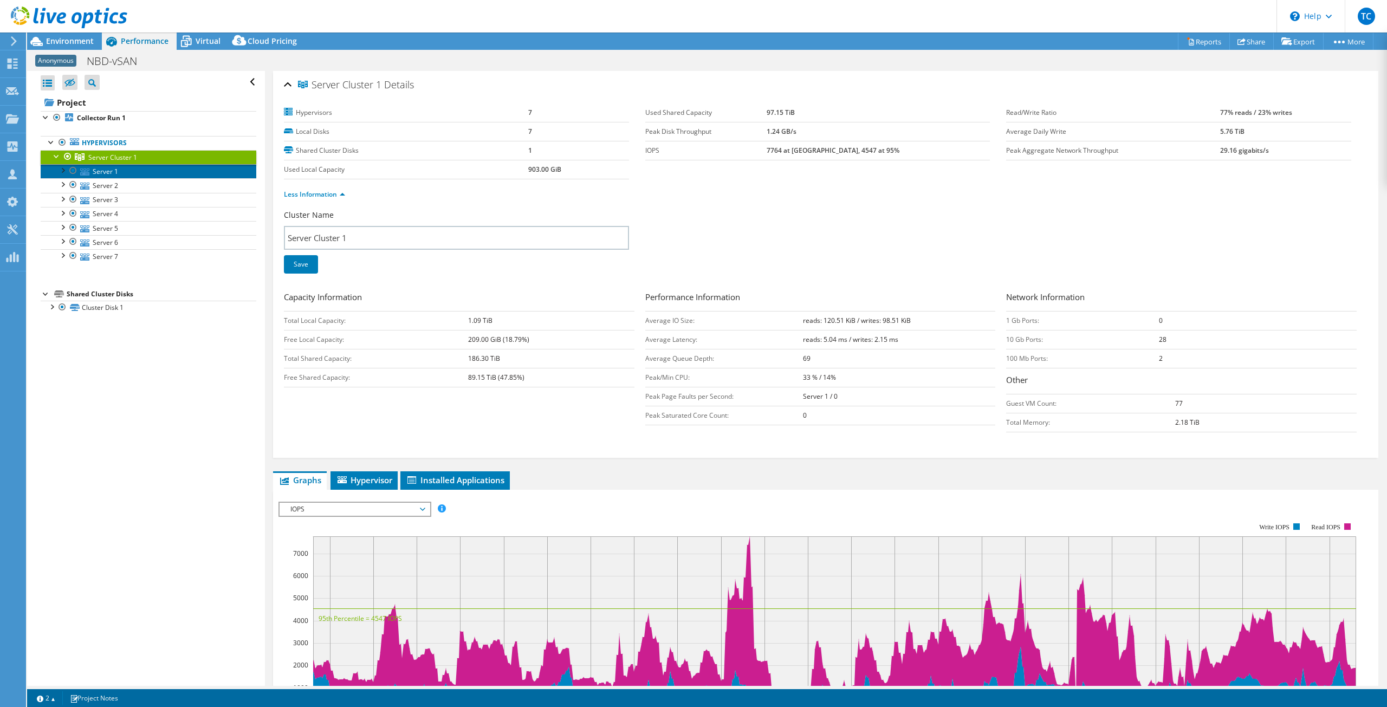
click at [108, 173] on link "Server 1" at bounding box center [149, 171] width 216 height 14
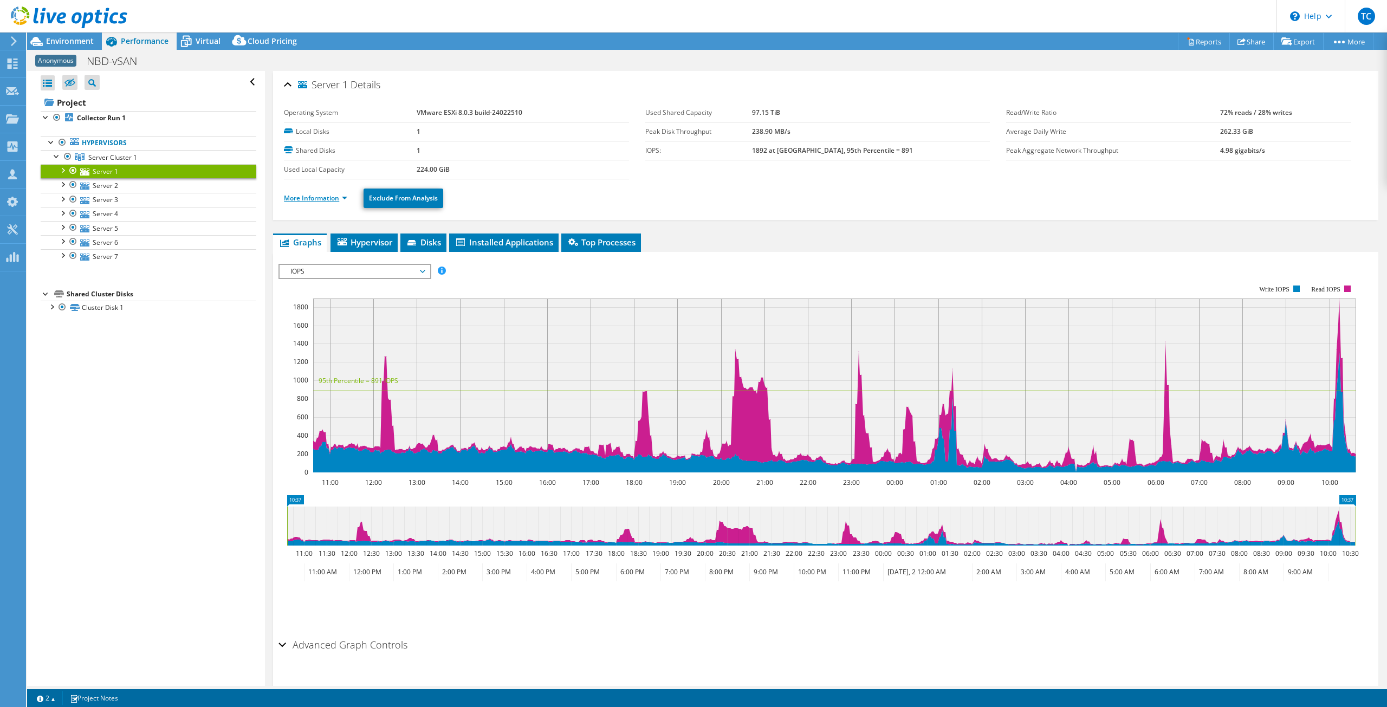
click at [316, 193] on link "More Information" at bounding box center [315, 197] width 63 height 9
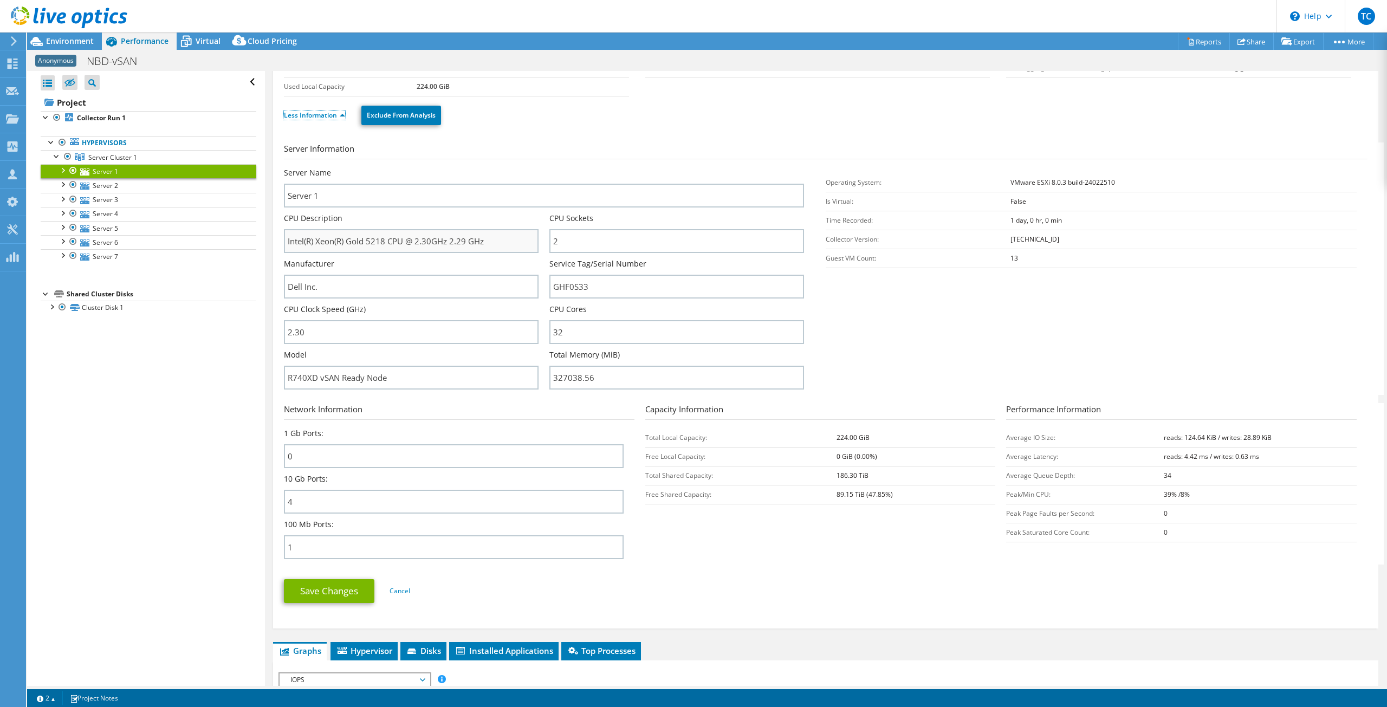
scroll to position [163, 0]
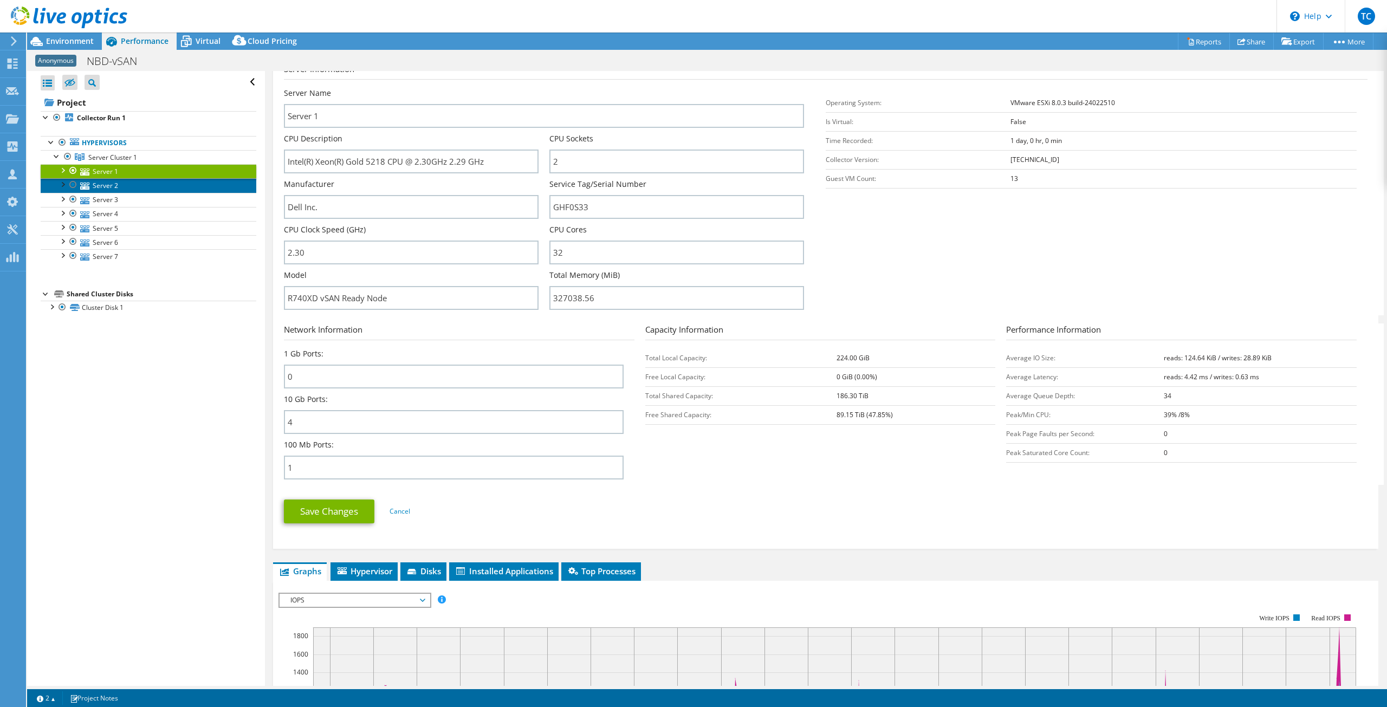
click at [99, 191] on link "Server 2" at bounding box center [149, 185] width 216 height 14
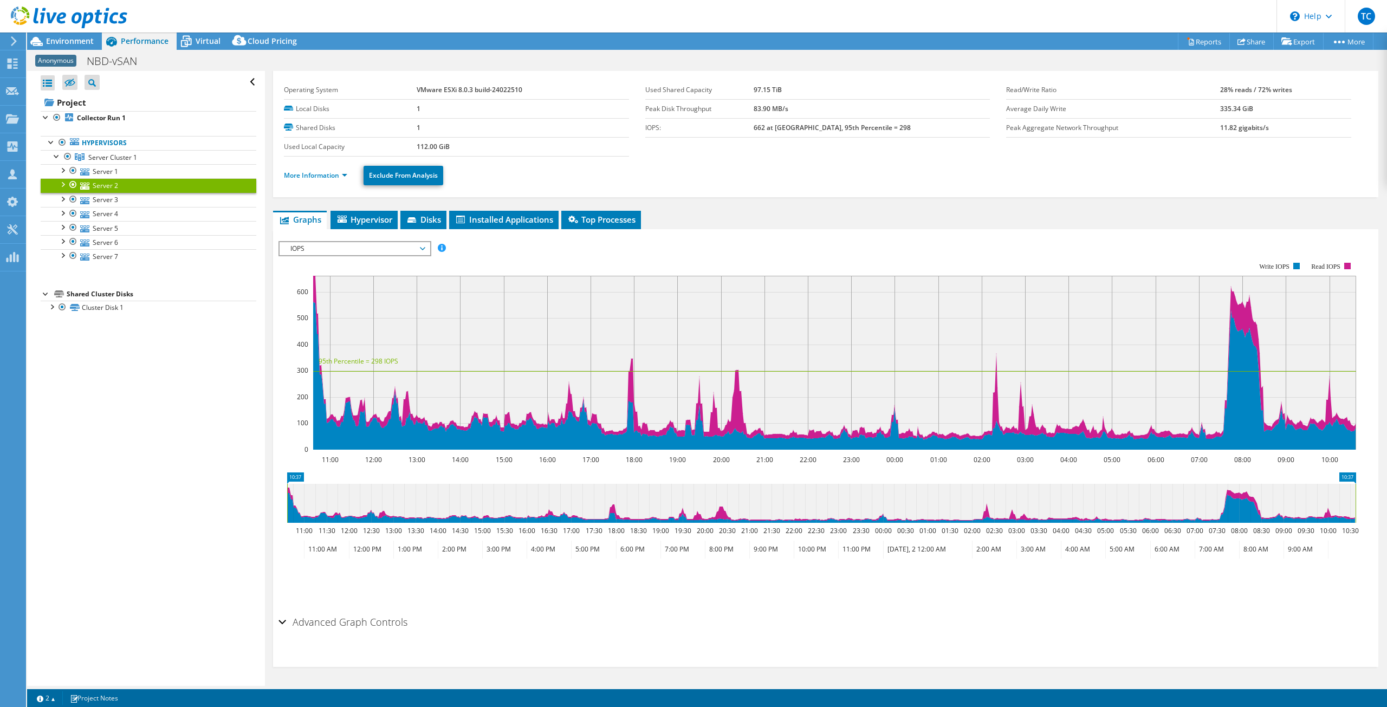
scroll to position [0, 0]
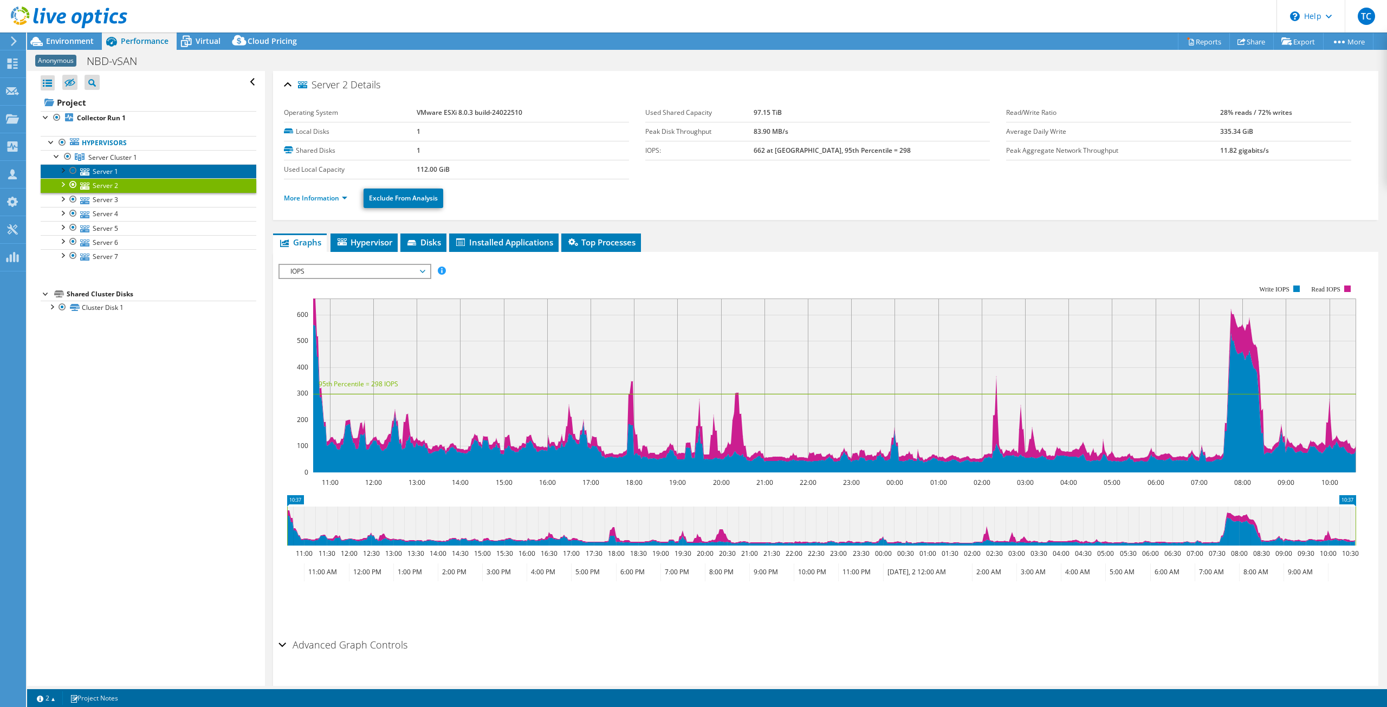
click at [132, 172] on link "Server 1" at bounding box center [149, 171] width 216 height 14
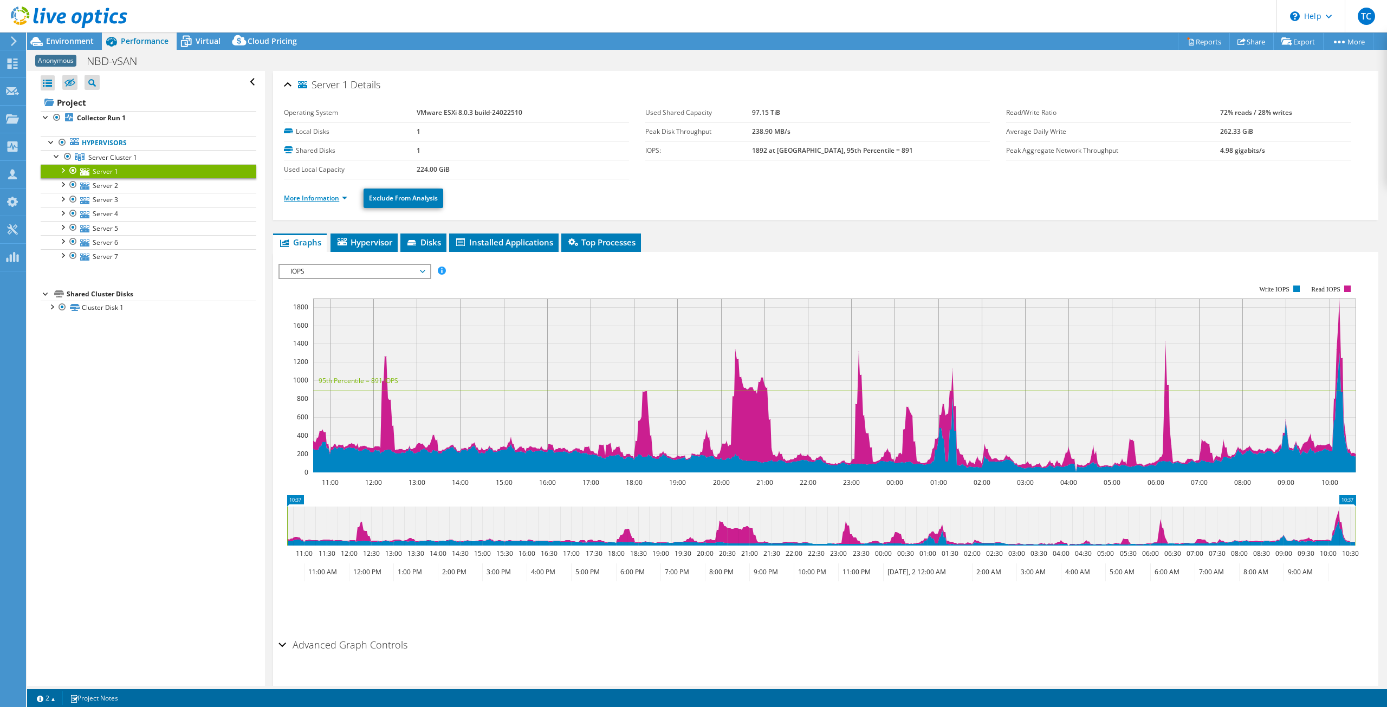
click at [330, 202] on link "More Information" at bounding box center [315, 197] width 63 height 9
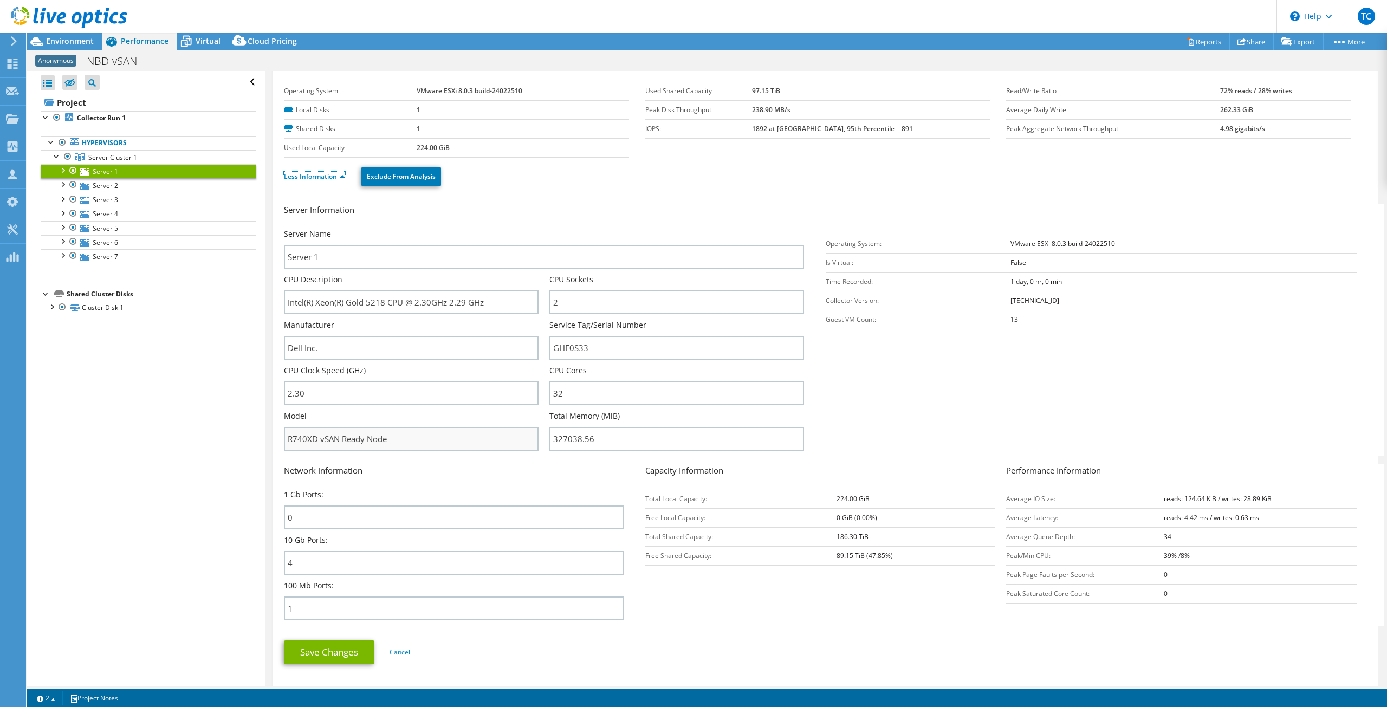
scroll to position [54, 0]
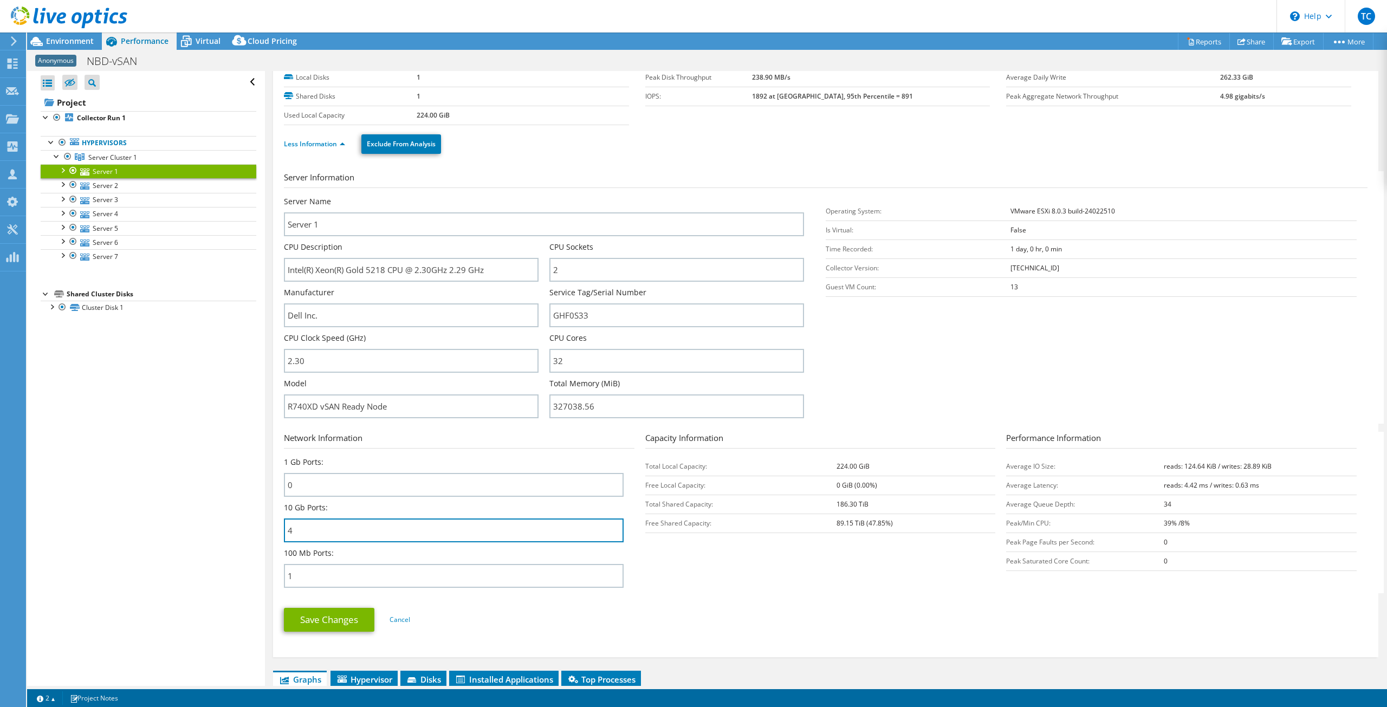
drag, startPoint x: 281, startPoint y: 526, endPoint x: 262, endPoint y: 526, distance: 19.5
click at [265, 526] on div "Server 1 Details Operating System VMware ESXi 8.0.3 build-24022510 Local Disks …" at bounding box center [826, 581] width 1122 height 1129
click at [399, 540] on input "4" at bounding box center [453, 531] width 339 height 24
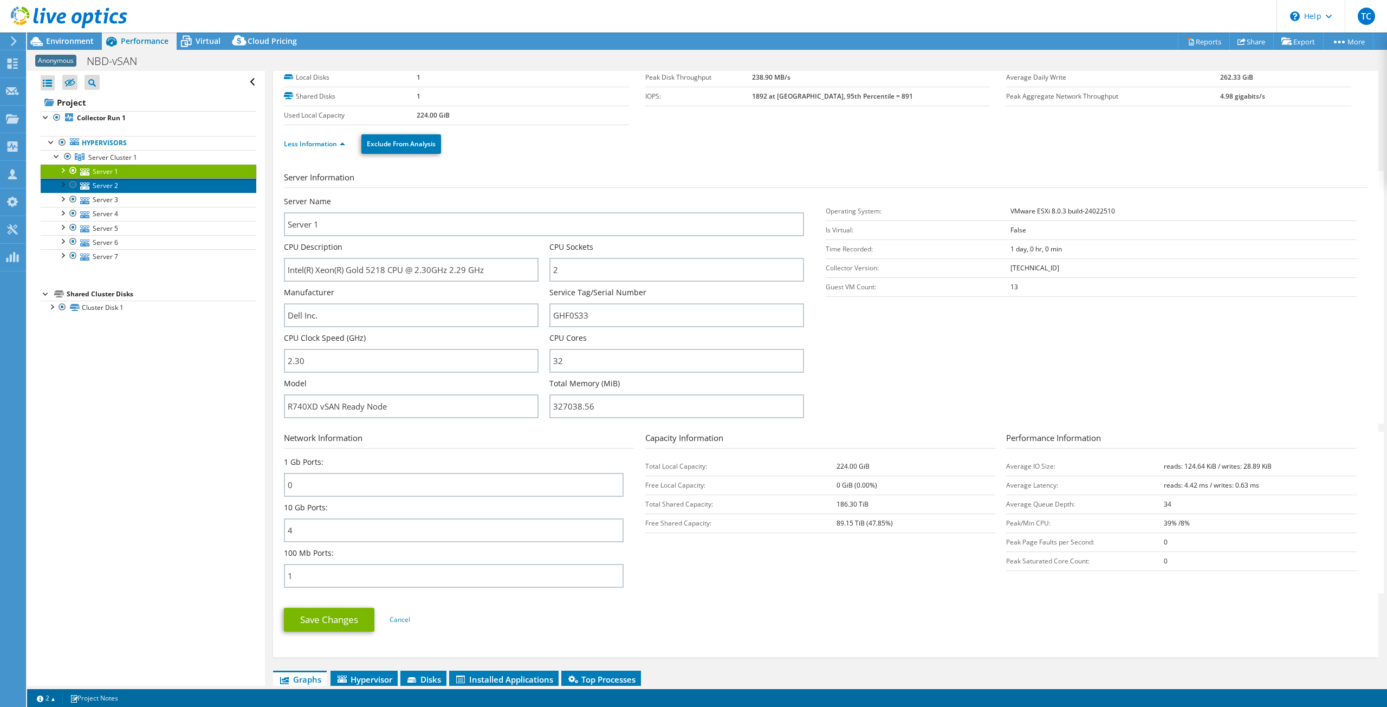
click at [120, 189] on link "Server 2" at bounding box center [149, 185] width 216 height 14
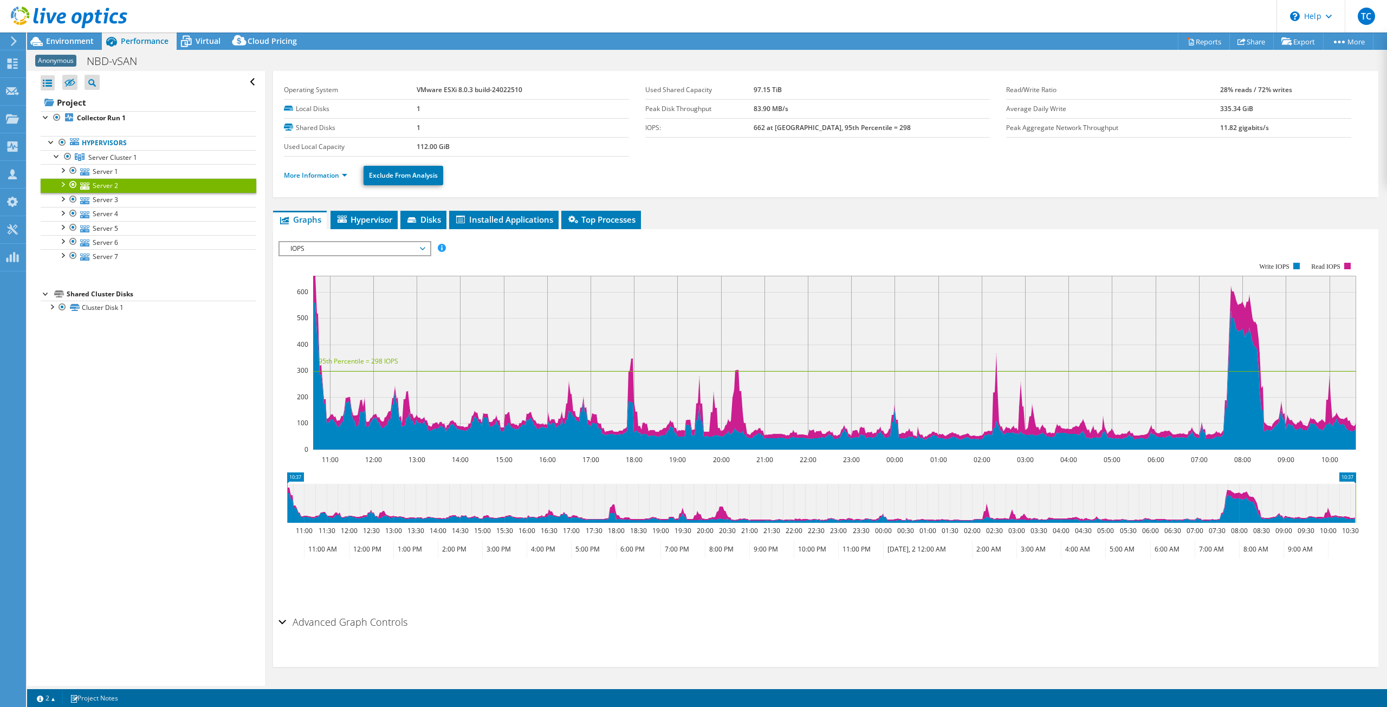
scroll to position [0, 0]
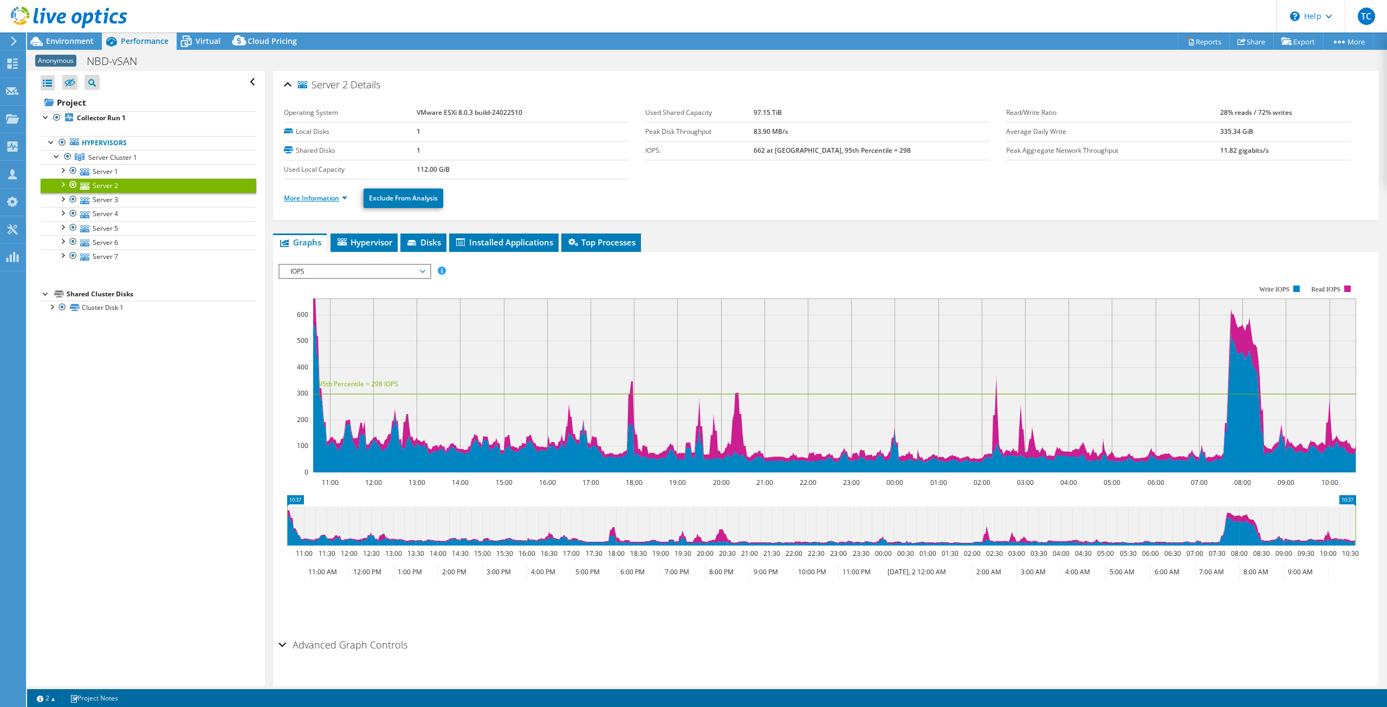
click at [334, 199] on link "More Information" at bounding box center [315, 197] width 63 height 9
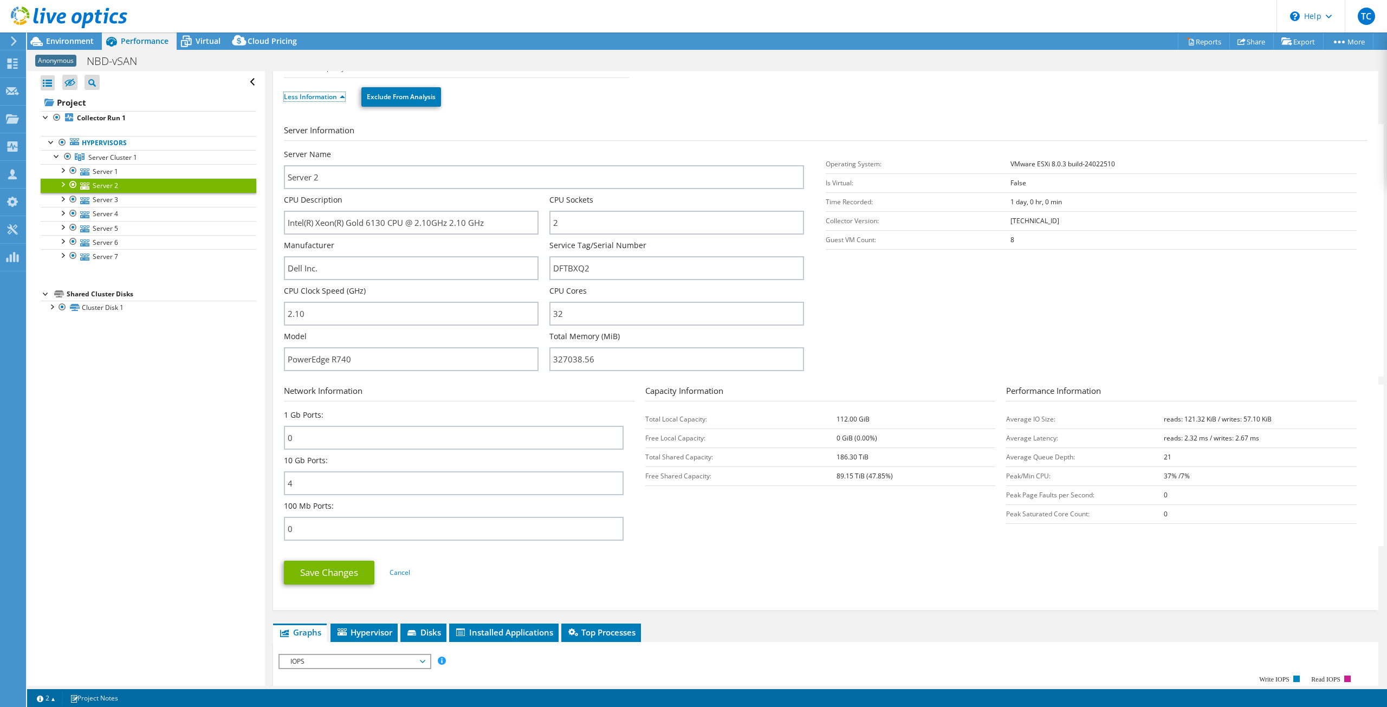
scroll to position [108, 0]
